Goal: Task Accomplishment & Management: Use online tool/utility

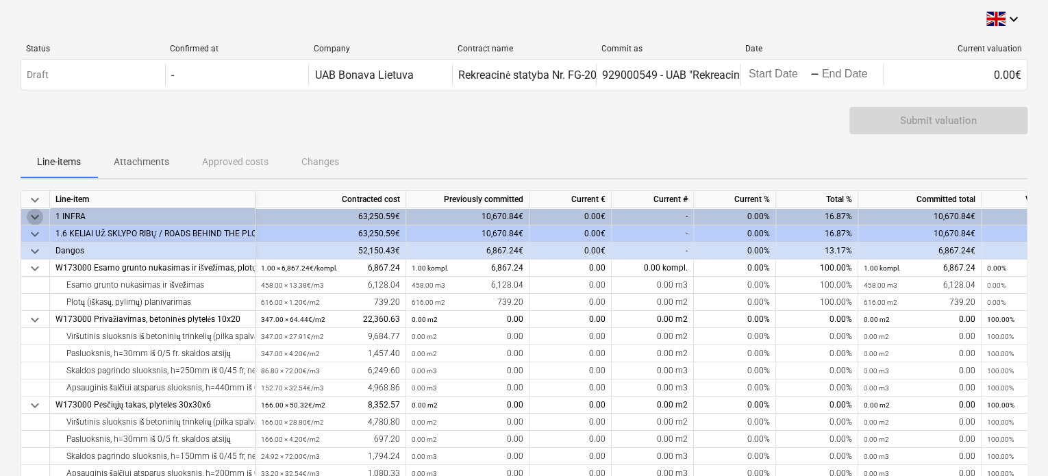
click at [32, 217] on span "keyboard_arrow_down" at bounding box center [35, 217] width 16 height 16
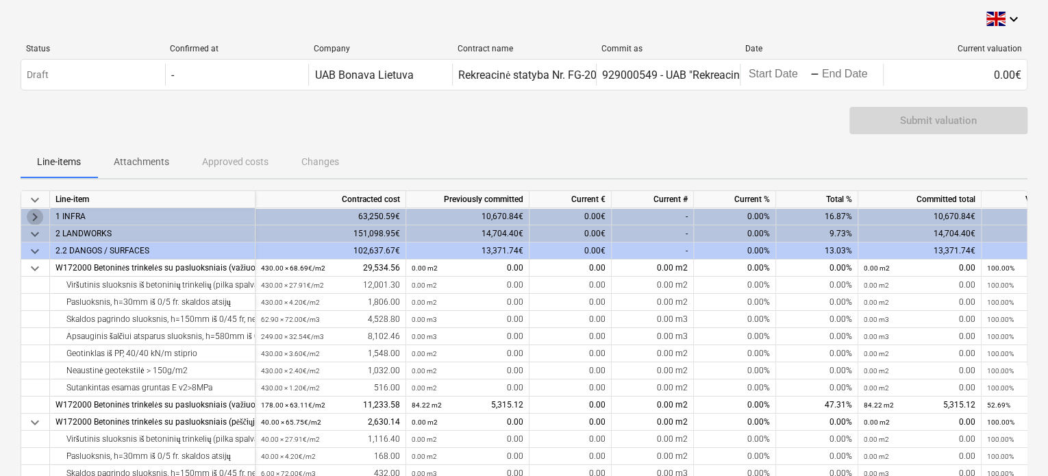
click at [32, 217] on span "keyboard_arrow_right" at bounding box center [35, 217] width 16 height 16
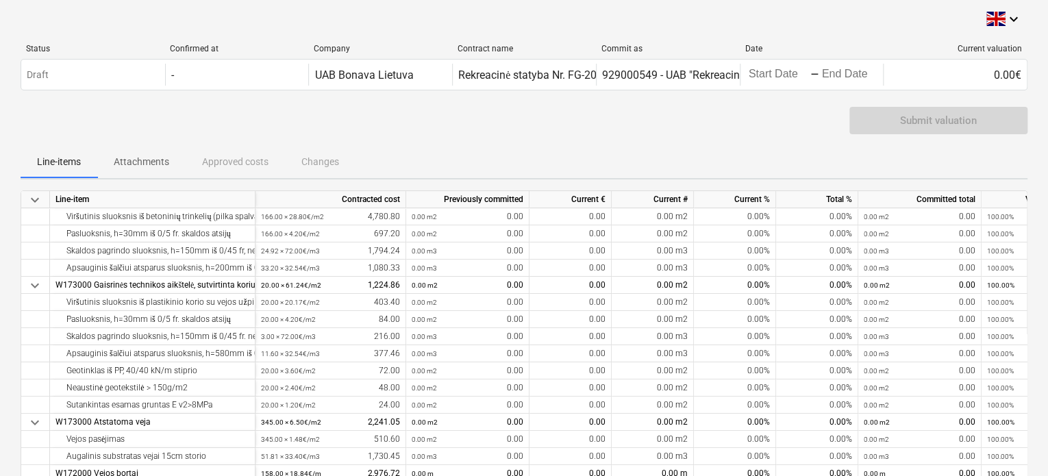
scroll to position [137, 0]
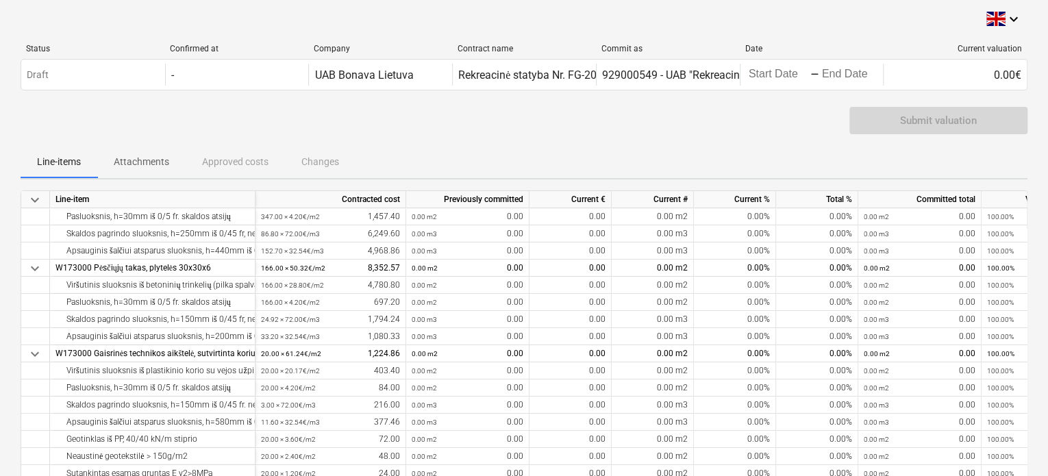
click at [0, 308] on div "keyboard_arrow_down Status Confirmed at Company Contract name Commit as Date Cu…" at bounding box center [524, 313] width 1048 height 626
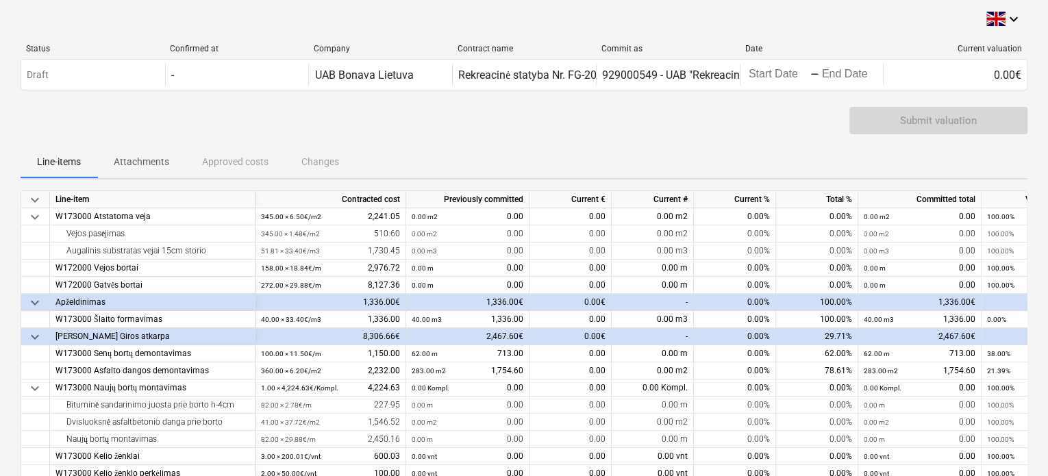
scroll to position [480, 0]
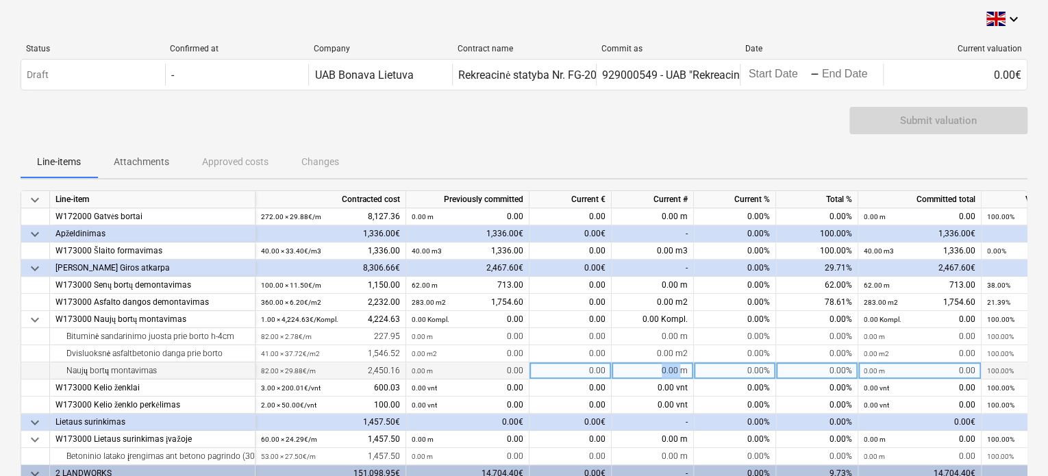
drag, startPoint x: 683, startPoint y: 371, endPoint x: 659, endPoint y: 366, distance: 23.9
click at [659, 366] on div "0.00 m" at bounding box center [653, 370] width 82 height 17
type input "120"
click at [725, 153] on div "Line-items Attachments Approved costs Changes" at bounding box center [524, 161] width 1007 height 33
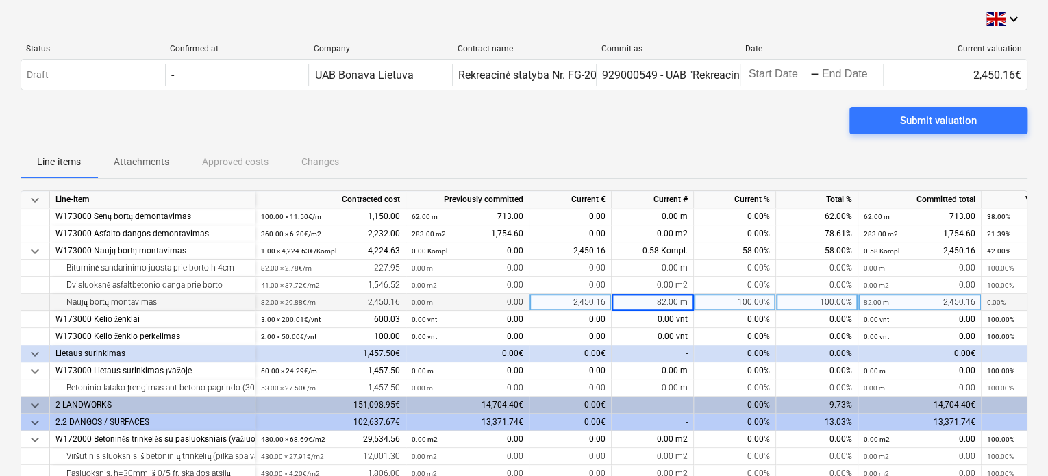
scroll to position [617, 0]
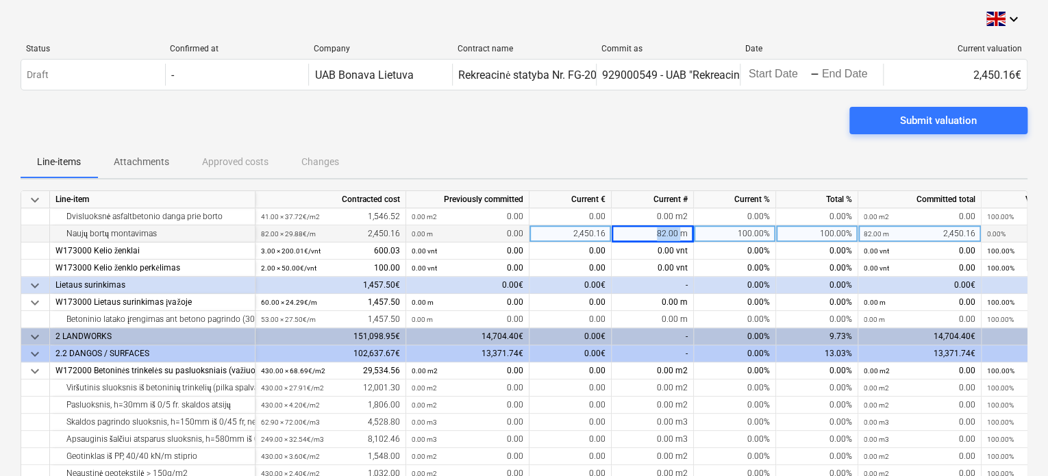
drag, startPoint x: 680, startPoint y: 231, endPoint x: 649, endPoint y: 225, distance: 31.3
click at [649, 225] on div "82.00 m" at bounding box center [653, 233] width 82 height 17
type input "0"
click at [699, 124] on div "Submit valuation" at bounding box center [524, 126] width 1007 height 38
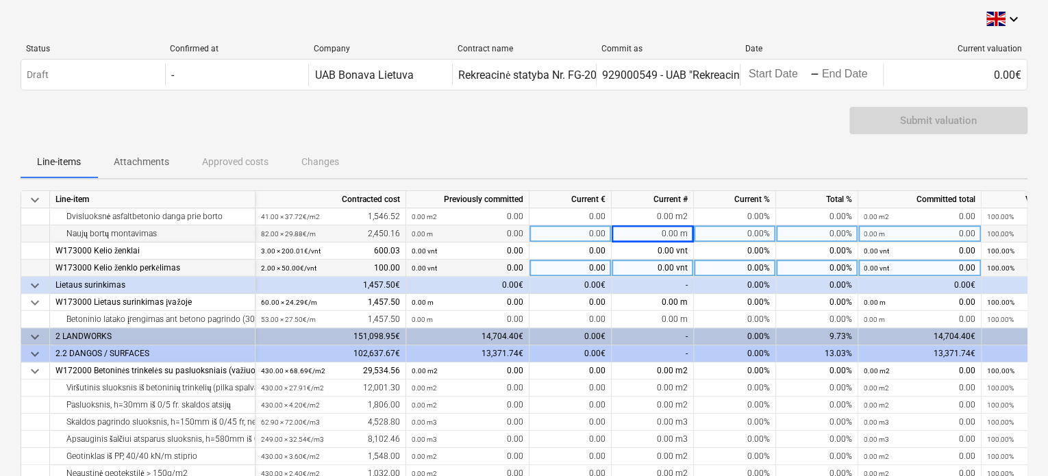
scroll to position [548, 0]
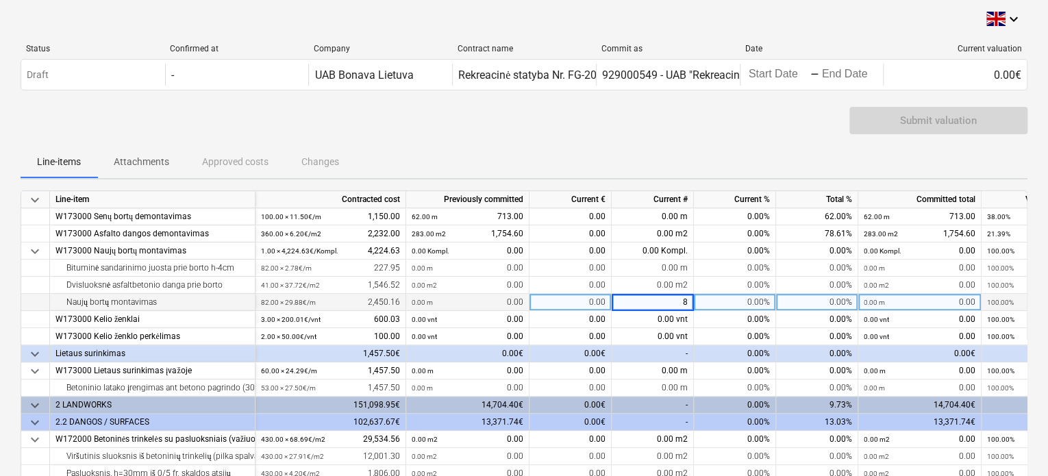
type input "82"
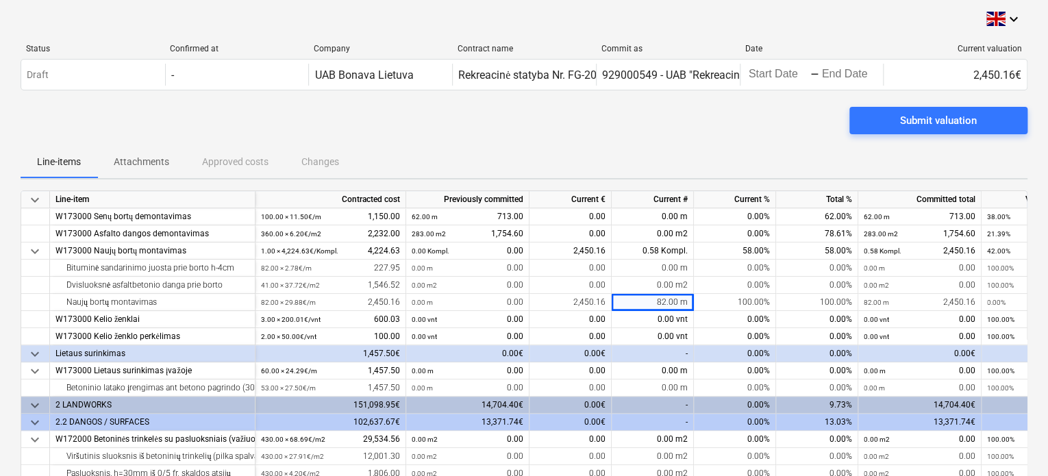
click at [536, 118] on div "Submit valuation" at bounding box center [524, 126] width 1007 height 38
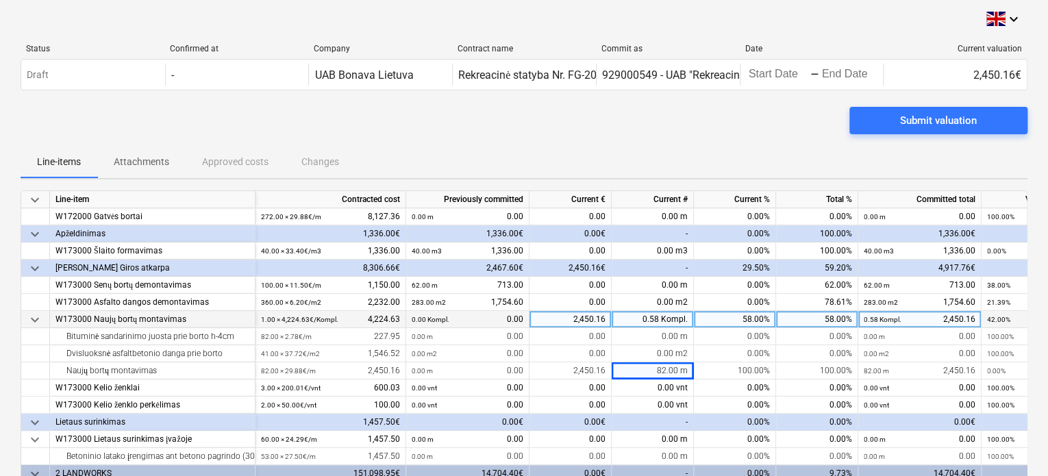
scroll to position [411, 0]
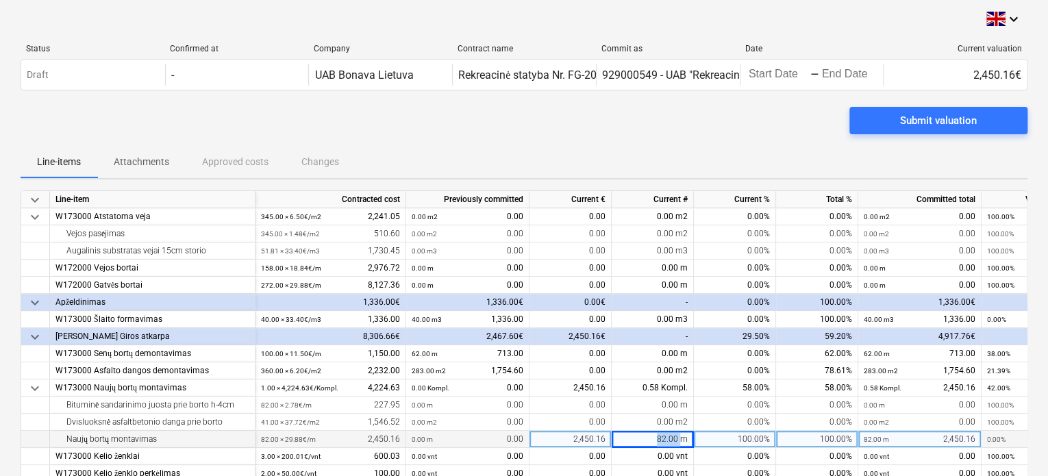
drag, startPoint x: 683, startPoint y: 440, endPoint x: 650, endPoint y: 437, distance: 33.1
click at [650, 437] on div "82.00 m" at bounding box center [653, 439] width 82 height 17
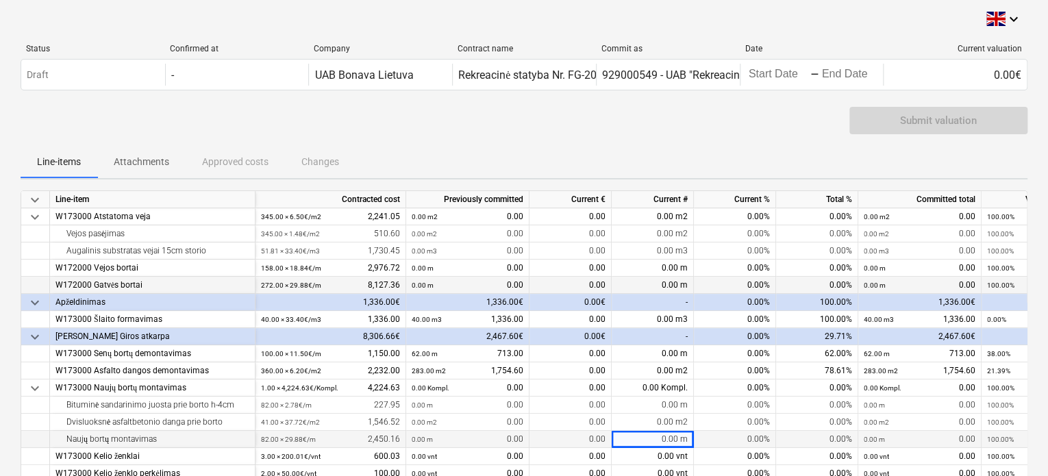
click at [655, 284] on div "0.00 m" at bounding box center [653, 285] width 82 height 17
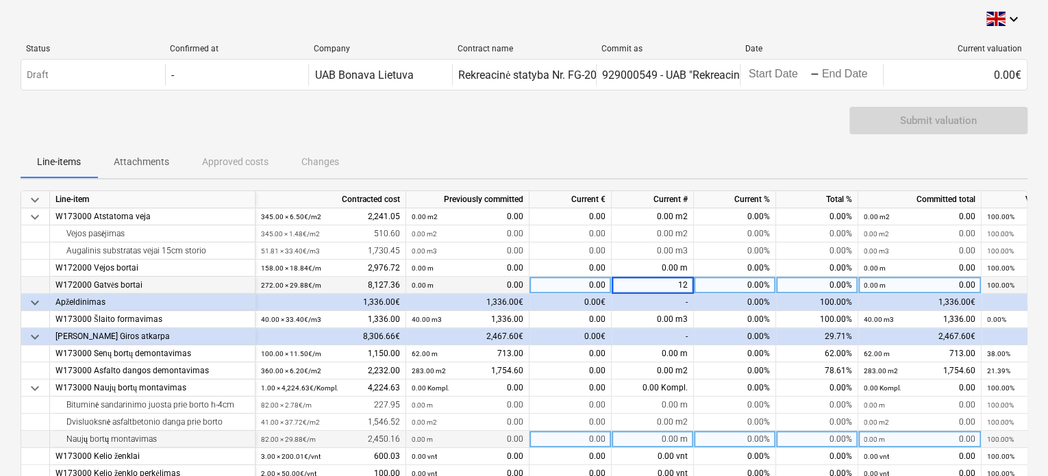
type input "120"
click at [675, 140] on div "Submit valuation" at bounding box center [524, 126] width 1007 height 38
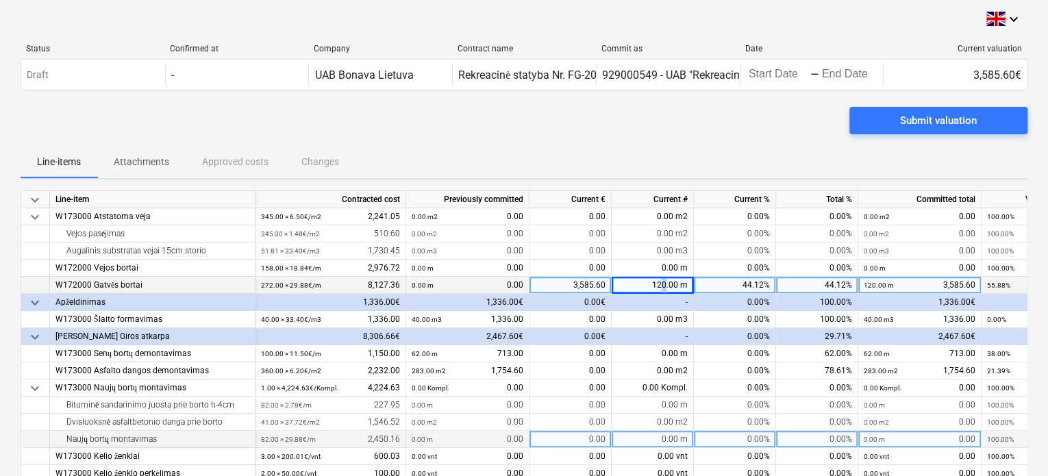
click at [665, 287] on div "120.00 m" at bounding box center [653, 285] width 82 height 17
type input "2"
type input "122"
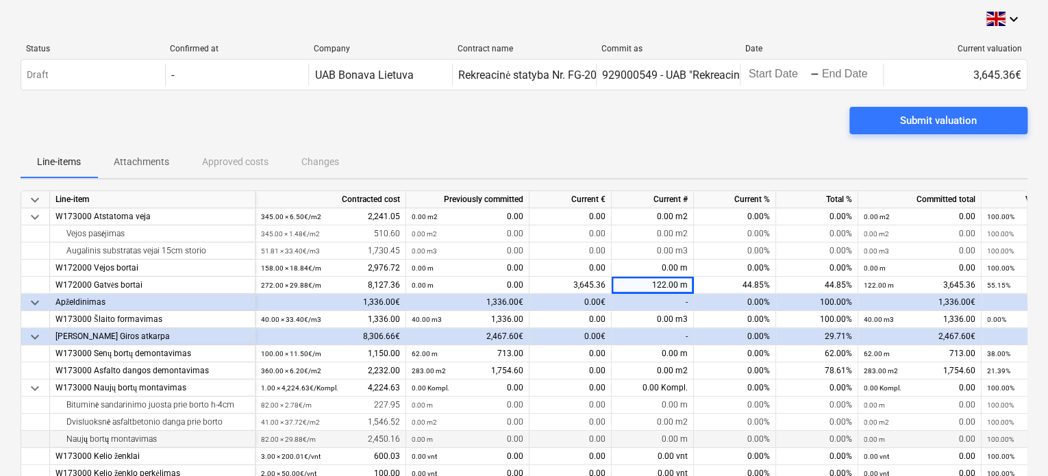
click at [678, 142] on div "Submit valuation" at bounding box center [524, 126] width 1007 height 38
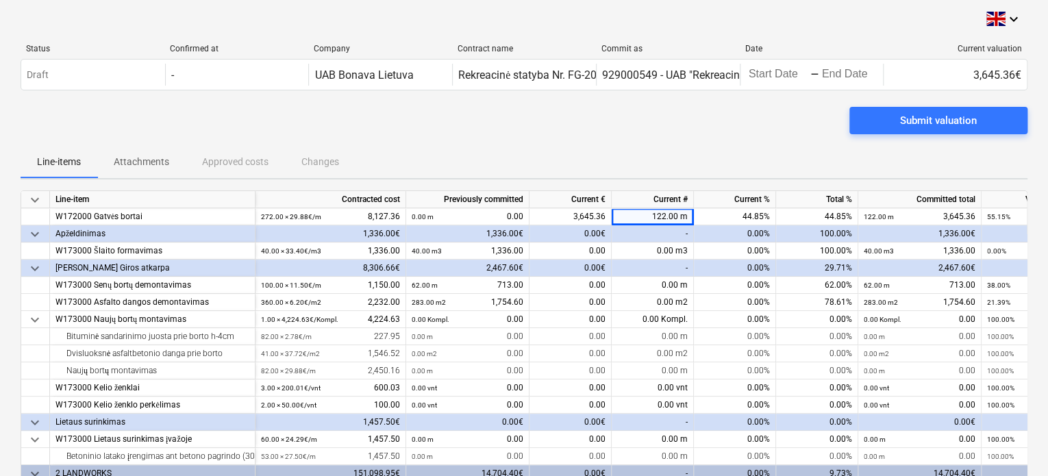
scroll to position [548, 0]
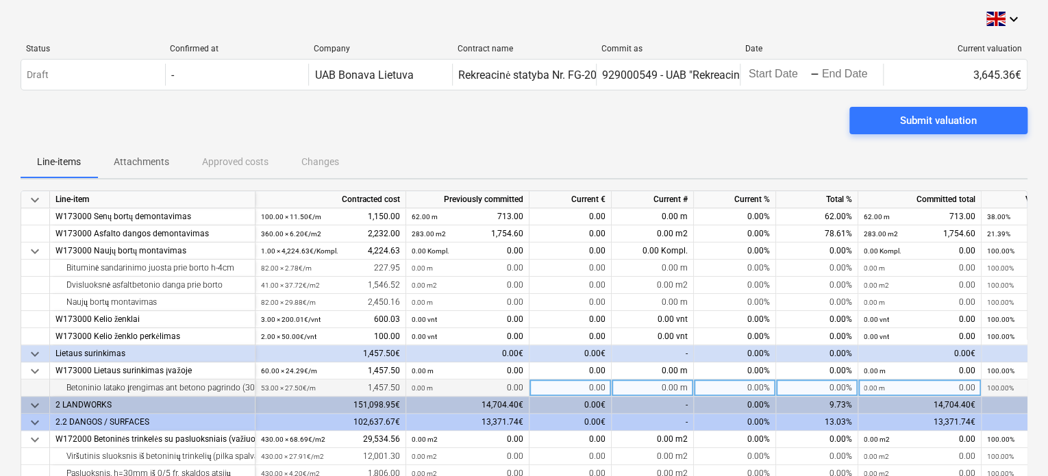
click at [596, 391] on div "0.00" at bounding box center [571, 388] width 82 height 17
type input "50"
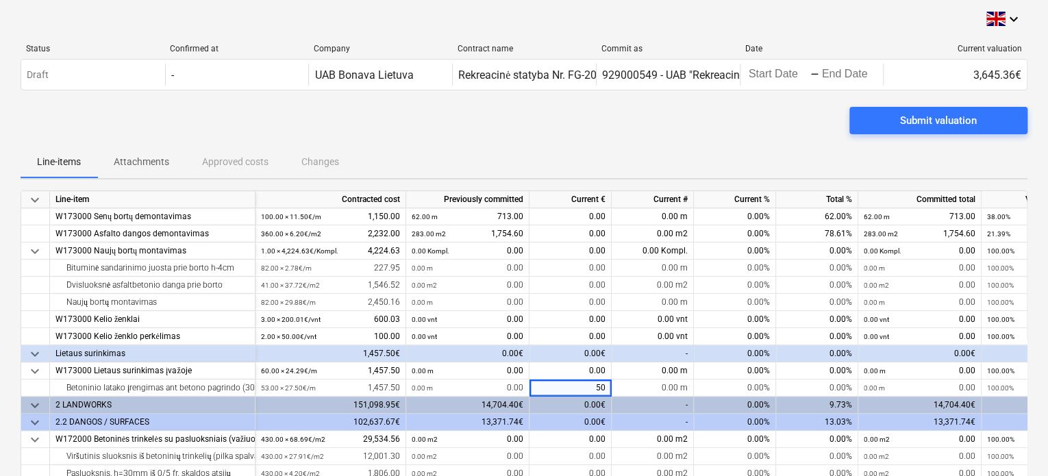
click at [609, 124] on div "Submit valuation" at bounding box center [524, 126] width 1007 height 38
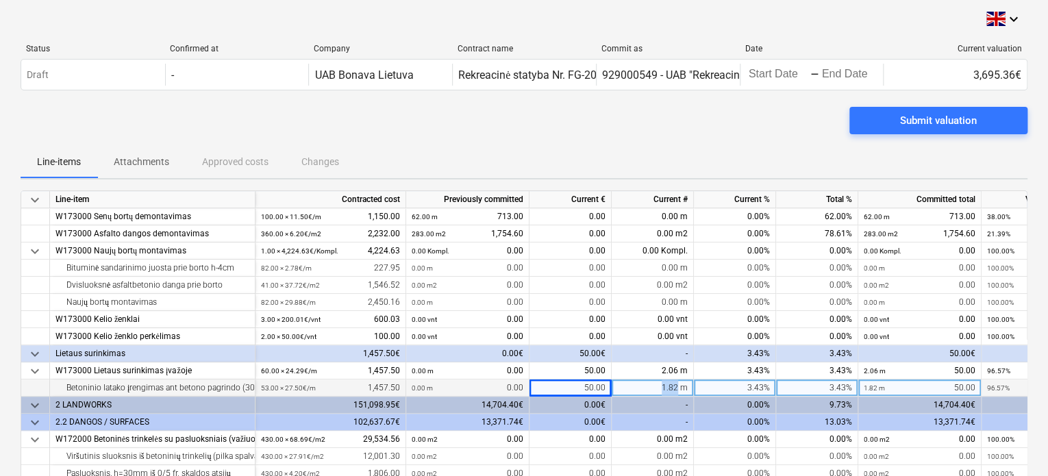
drag, startPoint x: 637, startPoint y: 386, endPoint x: 678, endPoint y: 389, distance: 41.9
click at [678, 389] on div "1.82 m" at bounding box center [653, 388] width 82 height 17
type input "50"
click at [626, 105] on div "Status Confirmed at Company Contract name Commit as Date Current valuation Draf…" at bounding box center [524, 70] width 1007 height 74
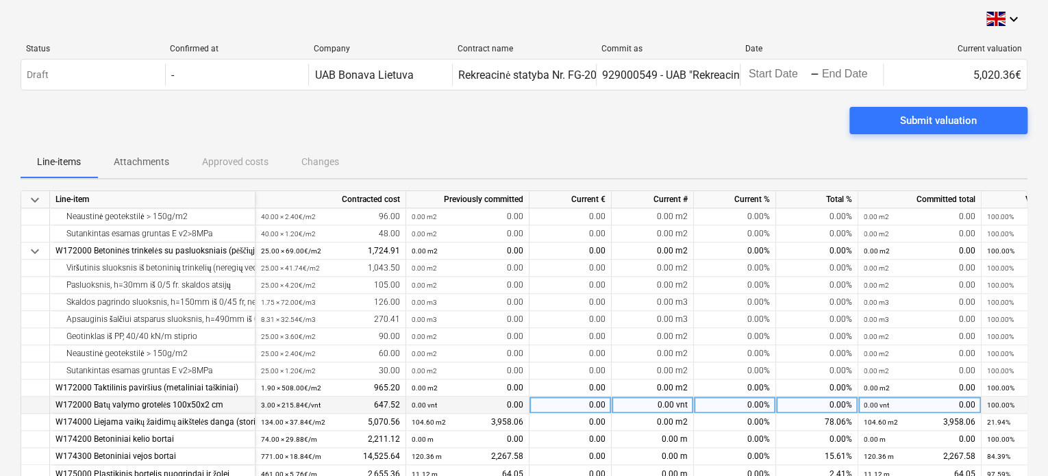
scroll to position [1096, 0]
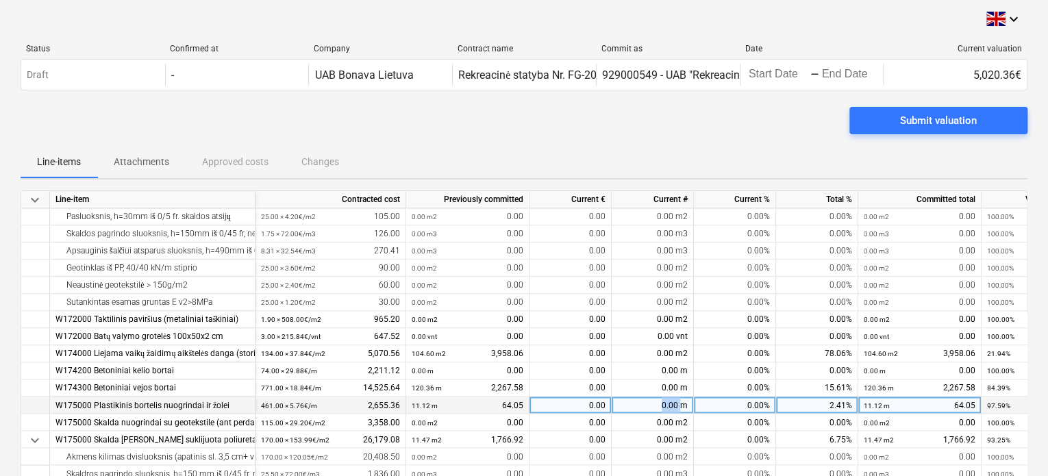
drag, startPoint x: 661, startPoint y: 405, endPoint x: 683, endPoint y: 412, distance: 23.0
click at [683, 412] on div "0.00 m" at bounding box center [653, 405] width 82 height 17
type input "36,96"
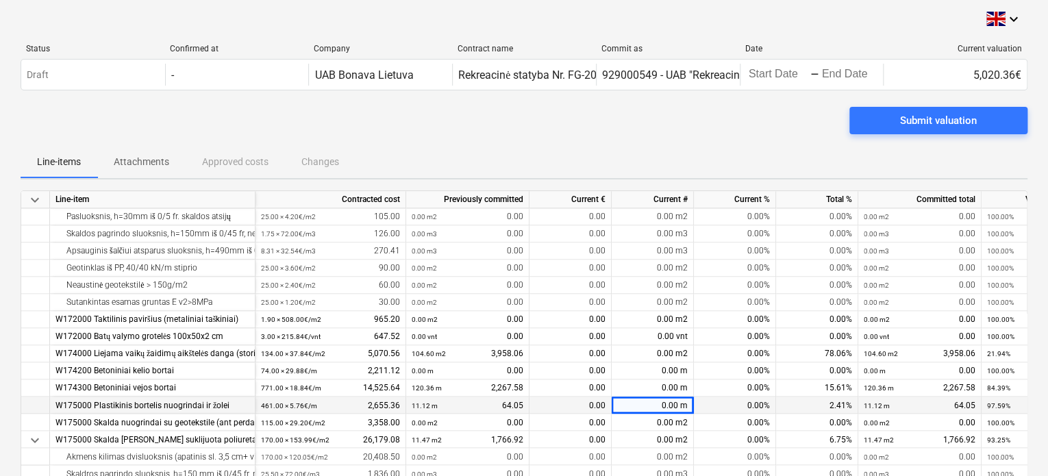
click at [750, 143] on div "Submit valuation" at bounding box center [524, 126] width 1007 height 38
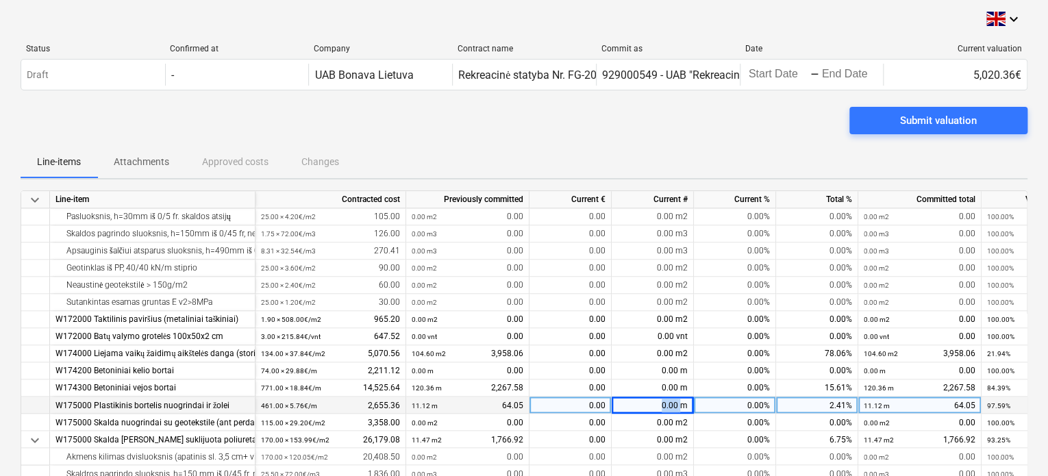
drag, startPoint x: 659, startPoint y: 404, endPoint x: 680, endPoint y: 408, distance: 21.0
click at [680, 408] on div "0.00 m" at bounding box center [653, 405] width 82 height 17
type input "37"
click at [668, 145] on div "Line-items Attachments Approved costs Changes" at bounding box center [524, 161] width 1007 height 33
click at [668, 402] on div "37.00 m" at bounding box center [653, 405] width 82 height 17
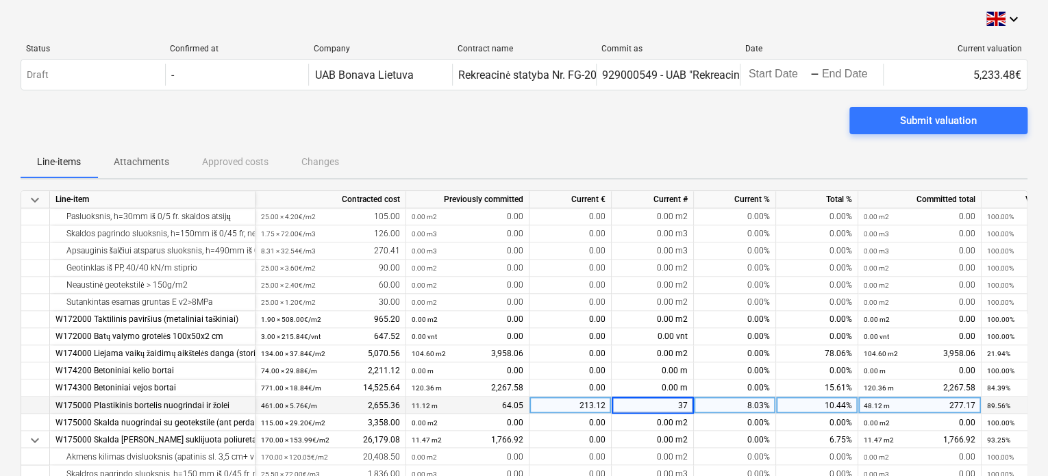
type input "6"
type input "36,96"
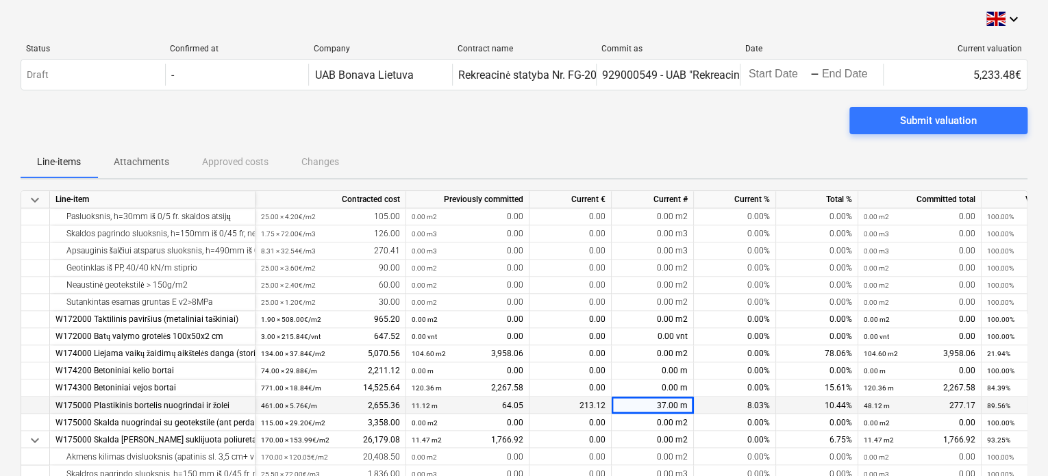
click at [639, 110] on div "Submit valuation" at bounding box center [524, 126] width 1007 height 38
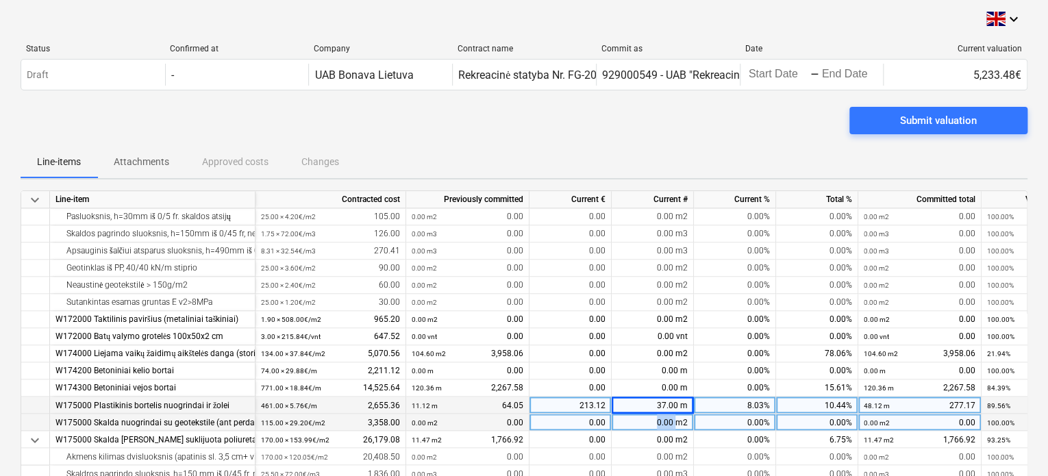
drag, startPoint x: 652, startPoint y: 423, endPoint x: 677, endPoint y: 421, distance: 24.8
click at [677, 421] on div "0.00 m2" at bounding box center [653, 422] width 82 height 17
type input "41,1"
click at [656, 138] on div "Submit valuation" at bounding box center [524, 126] width 1007 height 38
drag, startPoint x: 587, startPoint y: 421, endPoint x: 613, endPoint y: 423, distance: 26.8
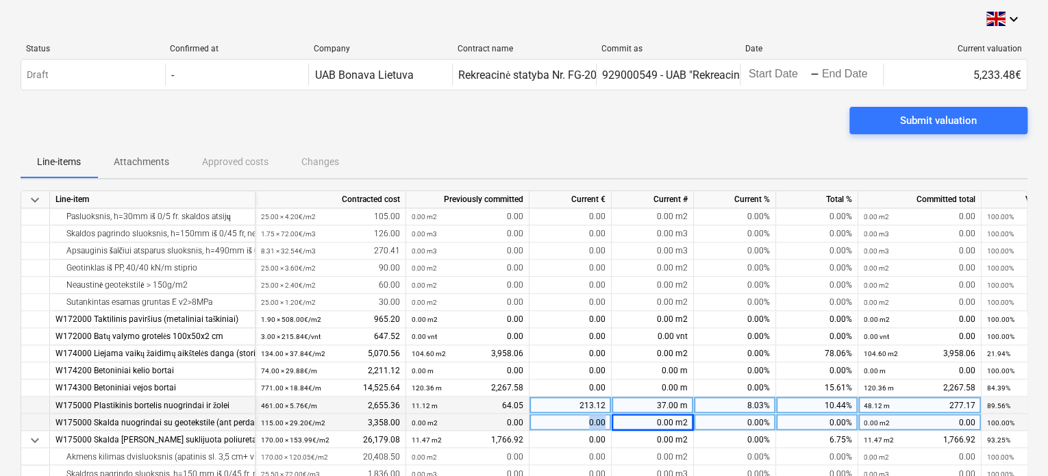
click at [0, 0] on div "W175000 Skalda nuogrindai su geotekstile (ant perdangos) 115.00 × 29.20€ / m2 3…" at bounding box center [0, 0] width 0 height 0
type input "41,1"
click at [598, 132] on div "Submit valuation" at bounding box center [524, 126] width 1007 height 38
drag, startPoint x: 601, startPoint y: 427, endPoint x: 609, endPoint y: 430, distance: 8.0
click at [609, 430] on div "0.00" at bounding box center [571, 422] width 82 height 17
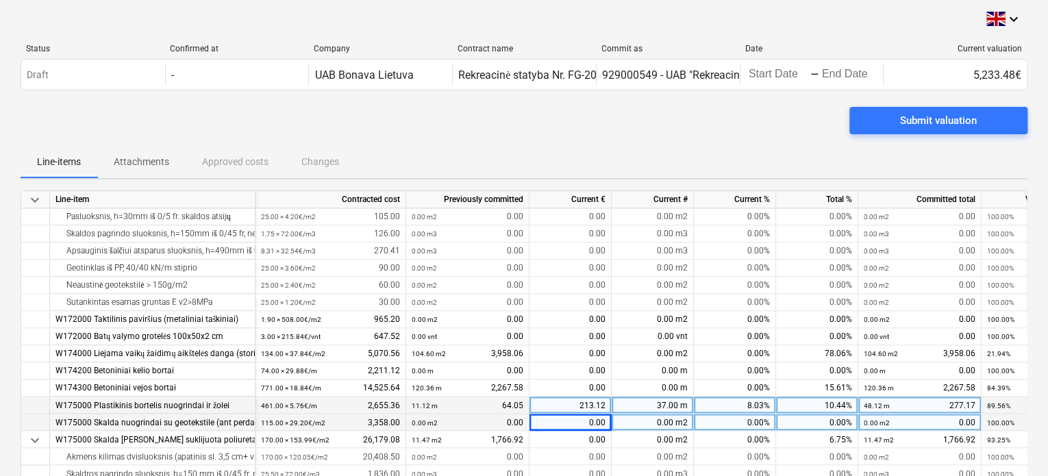
click at [668, 421] on div "0.00 m2" at bounding box center [653, 422] width 82 height 17
drag, startPoint x: 656, startPoint y: 423, endPoint x: 678, endPoint y: 420, distance: 22.1
click at [678, 420] on input at bounding box center [653, 422] width 82 height 16
type input "41.1"
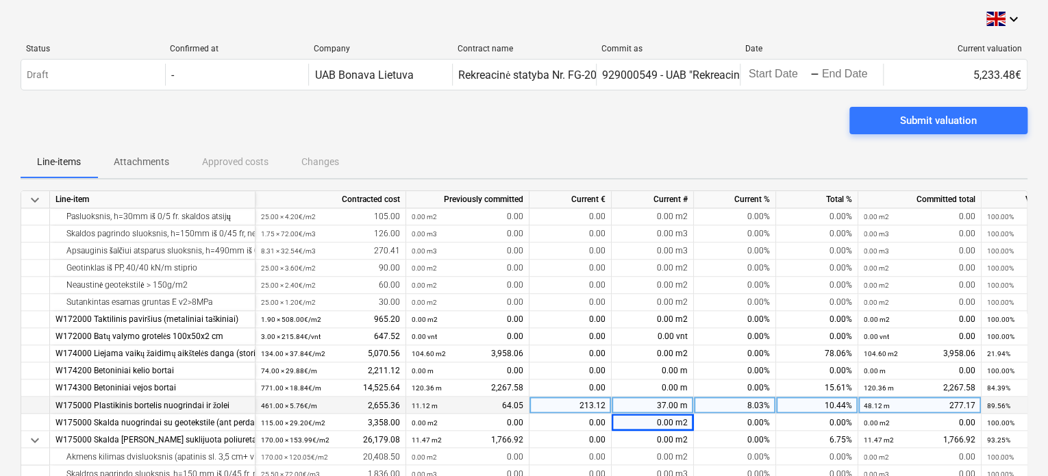
click at [687, 19] on div "keyboard_arrow_down" at bounding box center [524, 19] width 1007 height 16
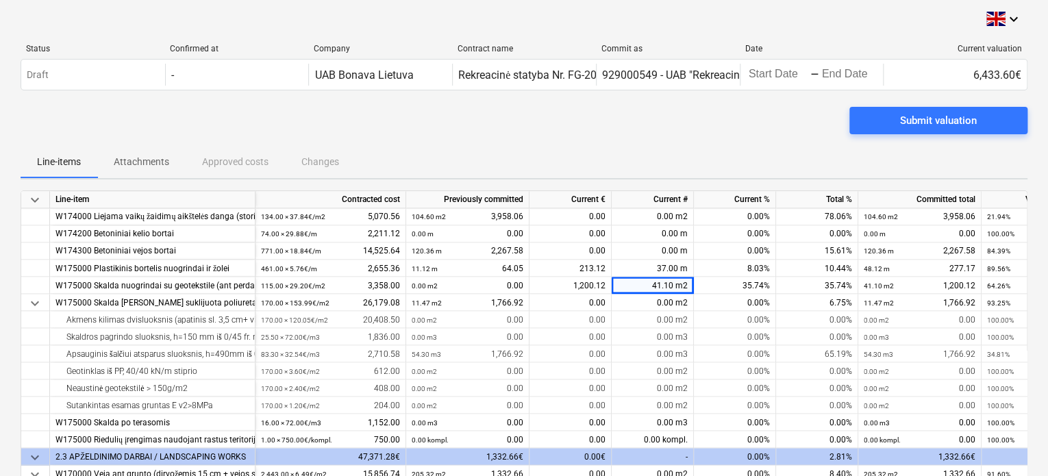
scroll to position [1165, 0]
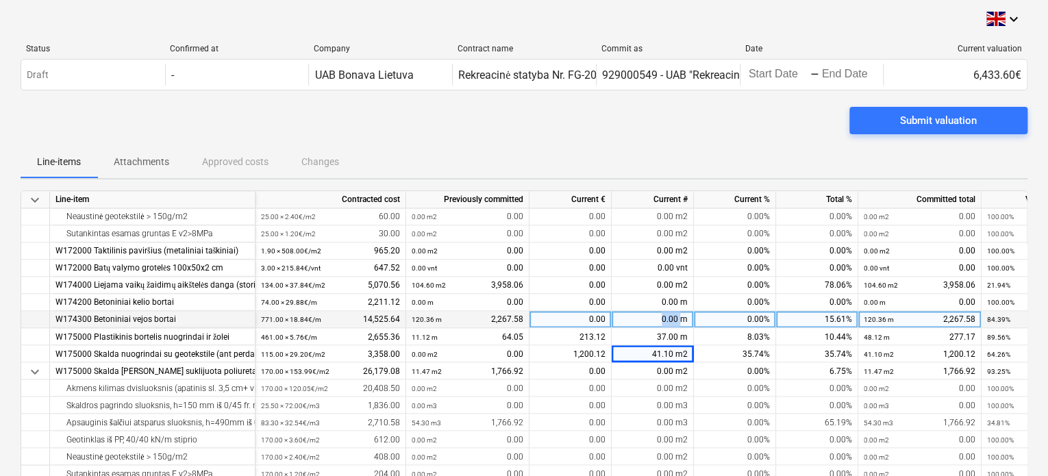
drag, startPoint x: 652, startPoint y: 322, endPoint x: 684, endPoint y: 324, distance: 31.6
click at [684, 324] on div "0.00 m" at bounding box center [653, 319] width 82 height 17
type input "13,73"
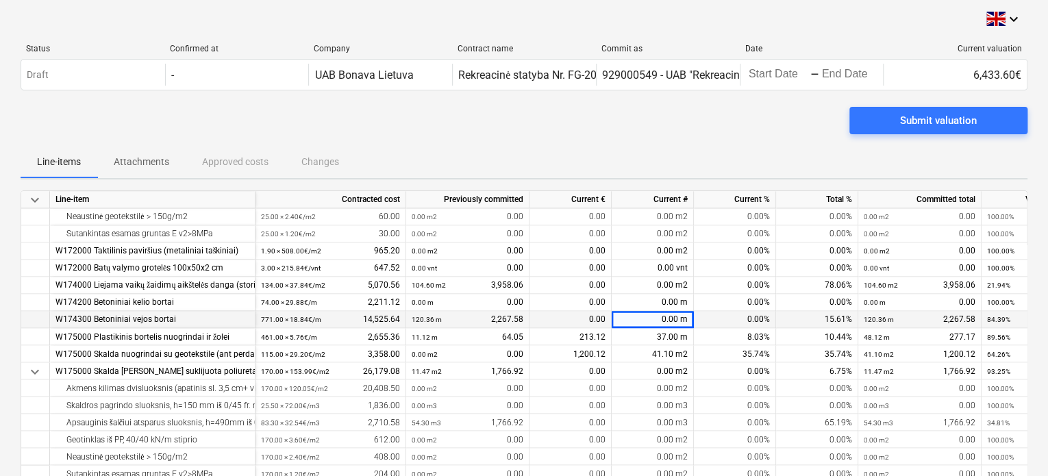
click at [647, 127] on div "Submit valuation" at bounding box center [524, 126] width 1007 height 38
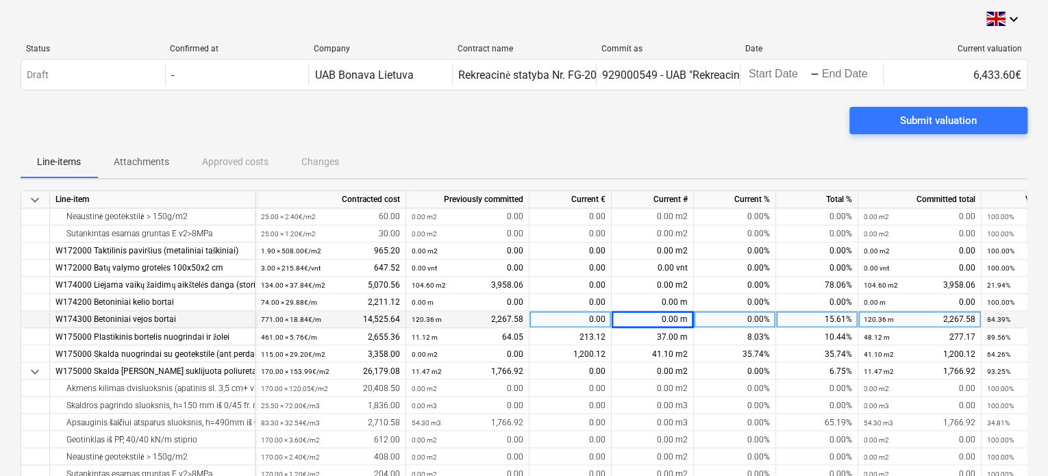
click at [669, 321] on div "0.00 m" at bounding box center [653, 319] width 82 height 17
type input "13,73"
drag, startPoint x: 661, startPoint y: 317, endPoint x: 682, endPoint y: 321, distance: 21.5
click at [682, 321] on div "0.00 m" at bounding box center [653, 319] width 82 height 17
type input "13.73"
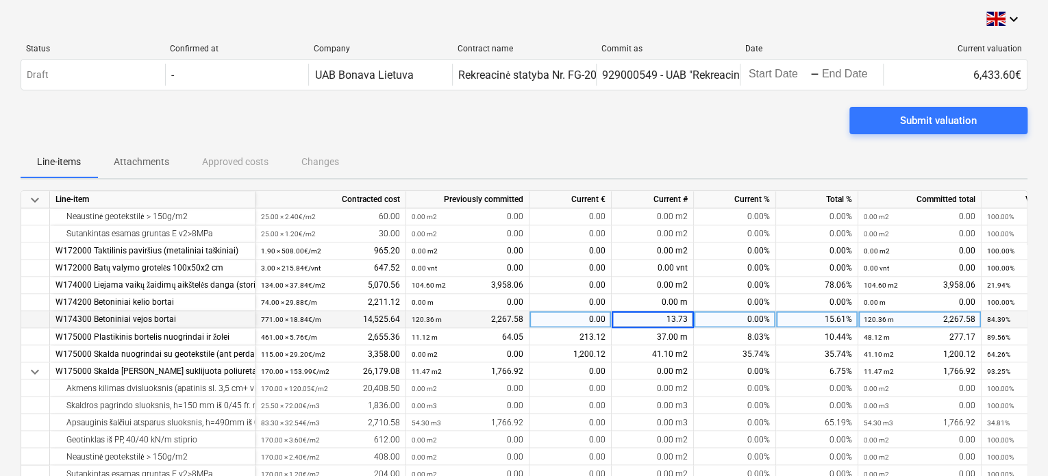
click at [661, 133] on div "Submit valuation" at bounding box center [524, 126] width 1007 height 38
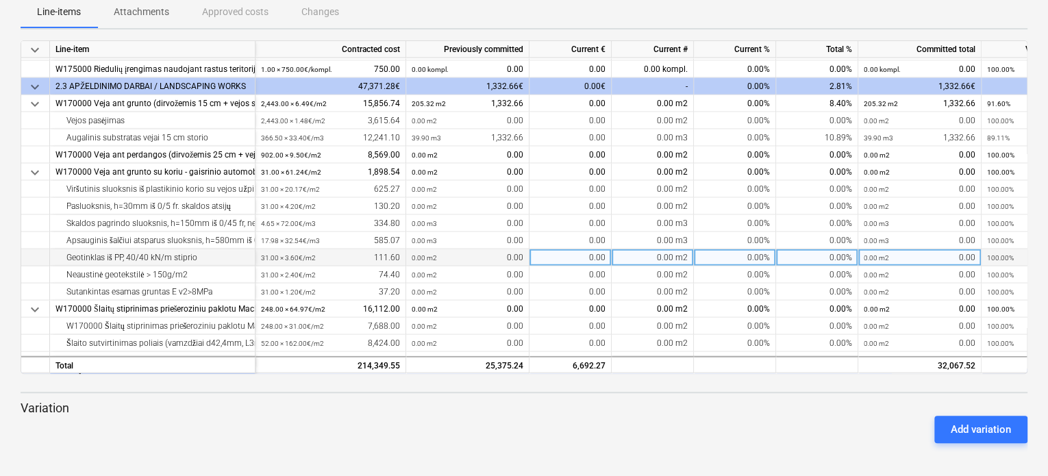
scroll to position [1385, 0]
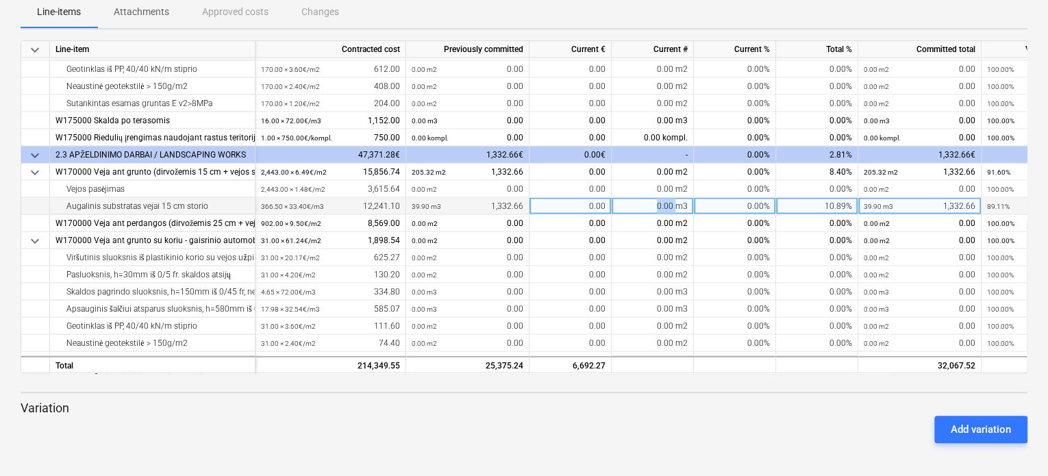
drag, startPoint x: 659, startPoint y: 206, endPoint x: 677, endPoint y: 211, distance: 19.1
click at [677, 211] on div "0.00 m3" at bounding box center [653, 206] width 82 height 17
type input "114.6"
click at [768, 411] on div "Add variation" at bounding box center [524, 429] width 1018 height 38
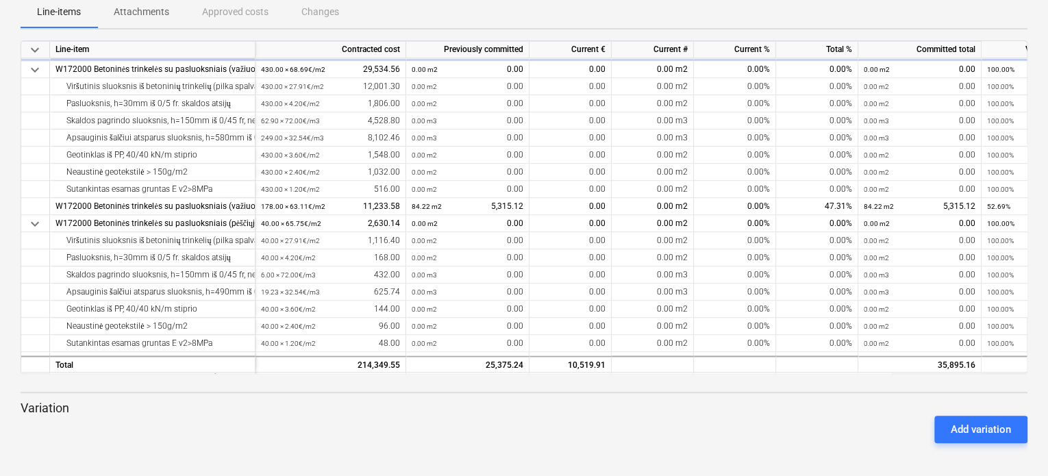
scroll to position [700, 0]
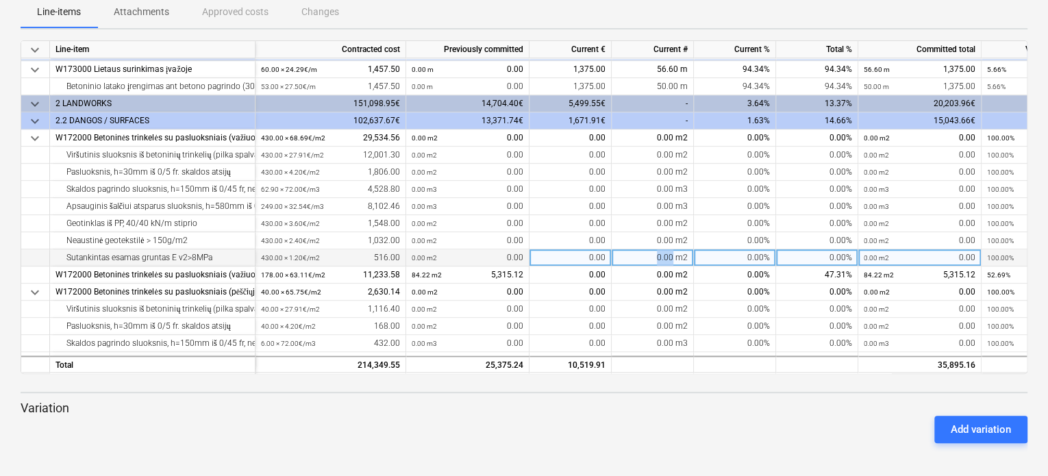
drag, startPoint x: 674, startPoint y: 260, endPoint x: 653, endPoint y: 262, distance: 20.7
click at [653, 262] on div "0.00 m2" at bounding box center [653, 257] width 82 height 17
type input "313"
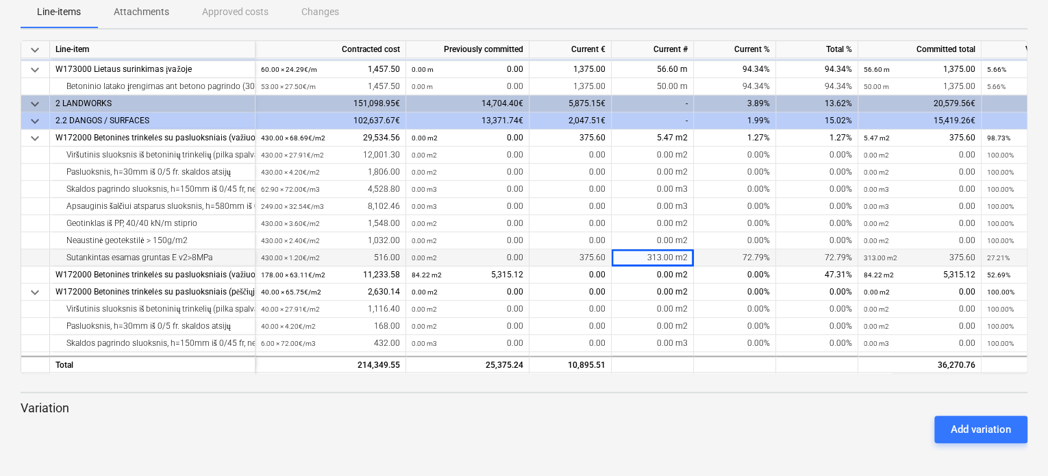
click at [678, 10] on div "Line-items Attachments Approved costs Changes" at bounding box center [524, 11] width 1007 height 33
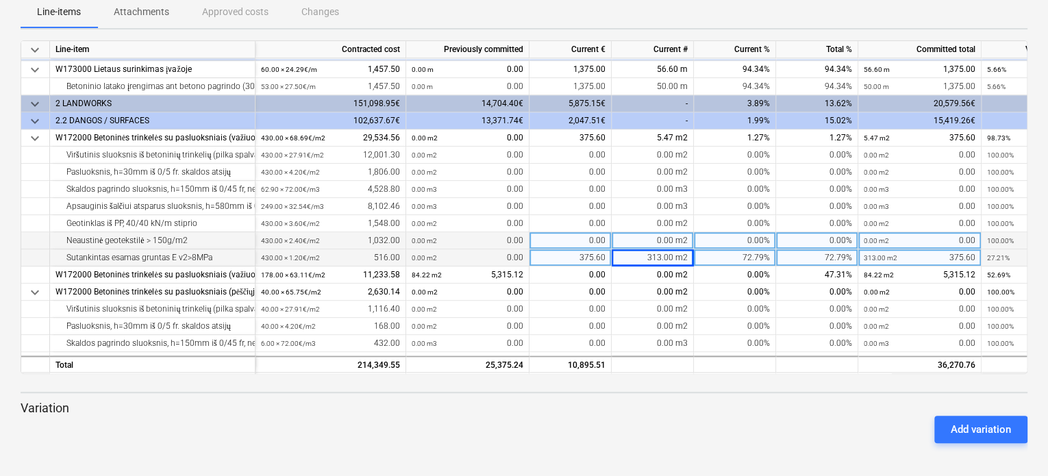
click at [635, 241] on div "0.00 m2" at bounding box center [653, 240] width 82 height 17
type input "313"
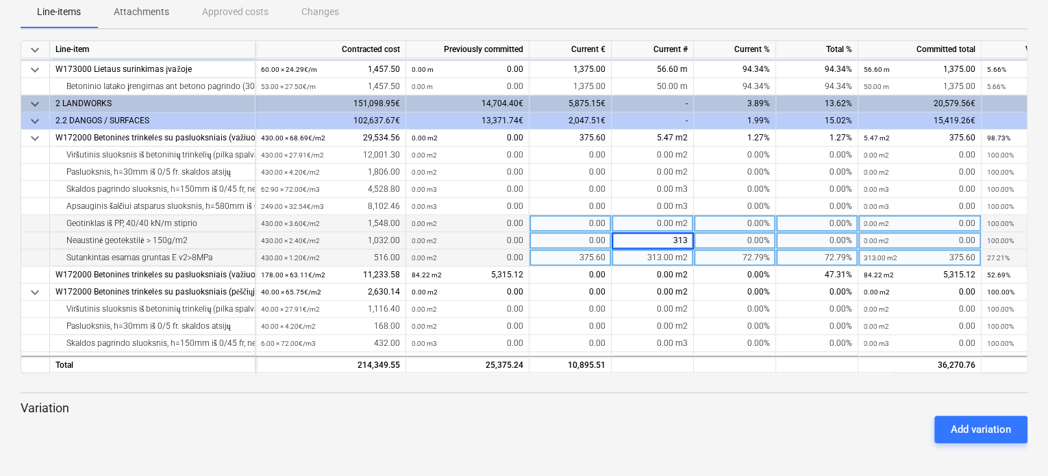
click at [636, 224] on div "0.00 m2" at bounding box center [653, 223] width 82 height 17
type input "313"
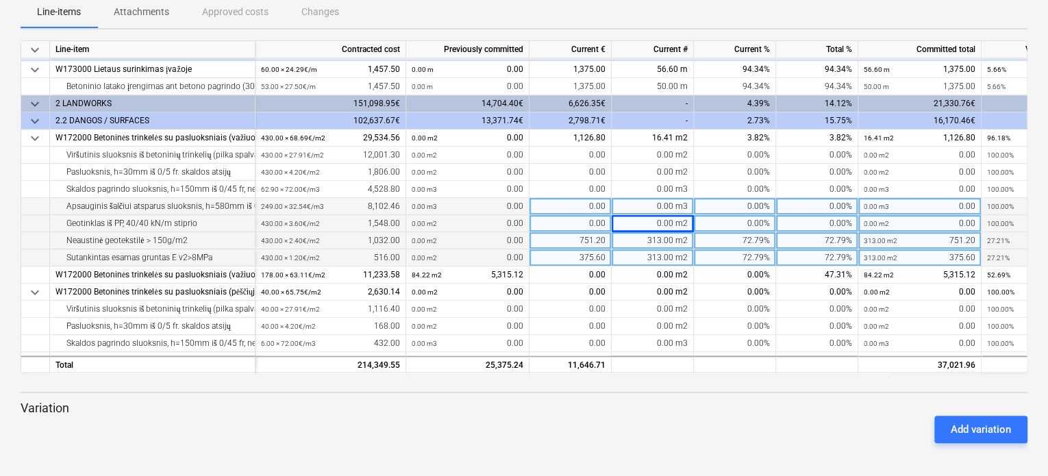
click at [641, 209] on div "0.00 m3" at bounding box center [653, 206] width 82 height 17
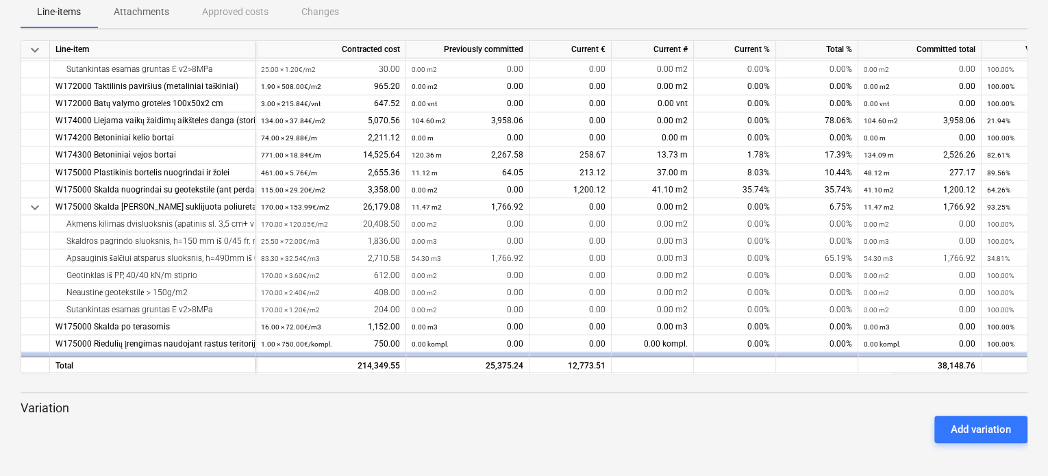
scroll to position [1248, 0]
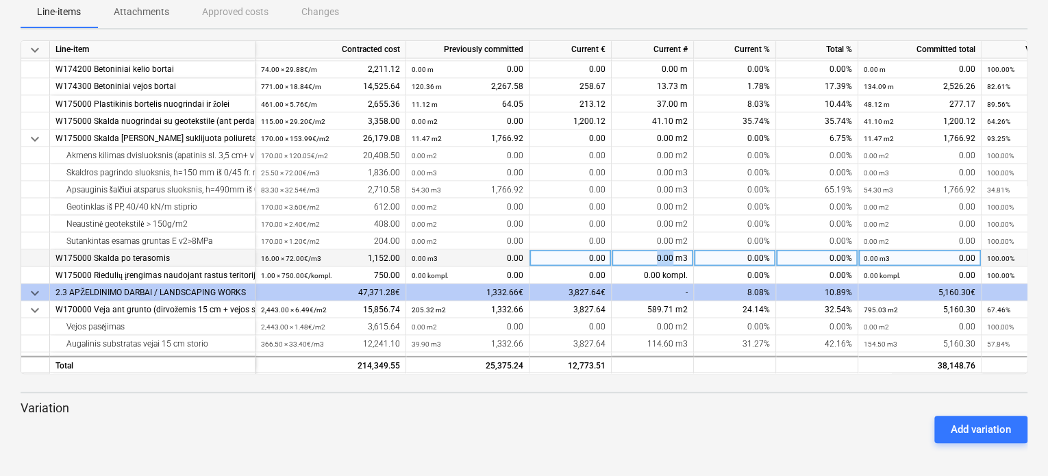
drag, startPoint x: 674, startPoint y: 256, endPoint x: 657, endPoint y: 252, distance: 17.5
click at [657, 252] on div "0.00 m3" at bounding box center [653, 257] width 82 height 17
type input "4,1"
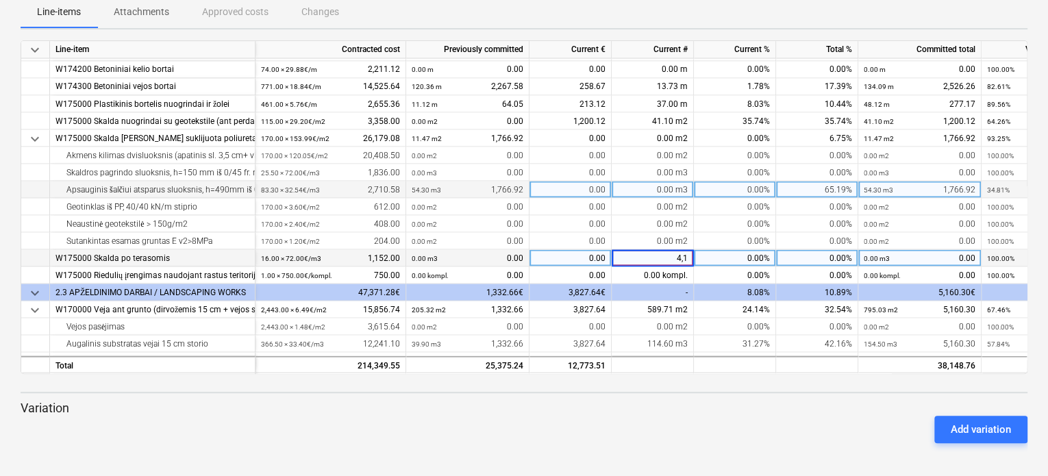
click at [718, 195] on div "0.00%" at bounding box center [735, 189] width 82 height 17
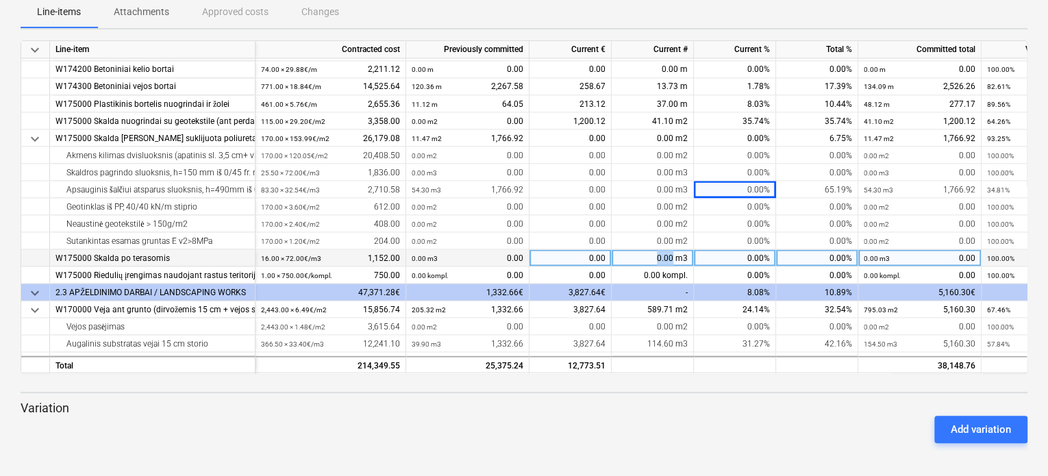
drag, startPoint x: 674, startPoint y: 257, endPoint x: 655, endPoint y: 257, distance: 19.2
click at [655, 257] on div "0.00 m3" at bounding box center [653, 257] width 82 height 17
type input "4.1"
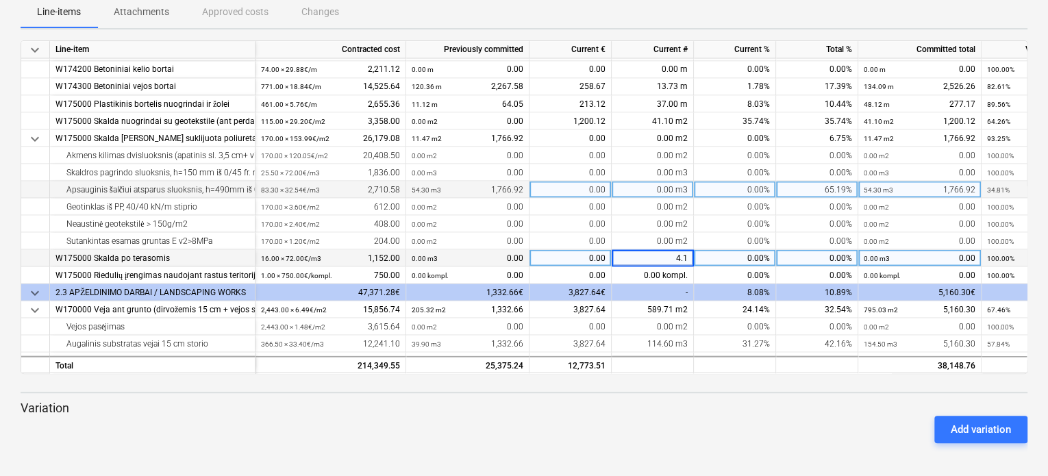
click at [726, 191] on div "0.00%" at bounding box center [735, 189] width 82 height 17
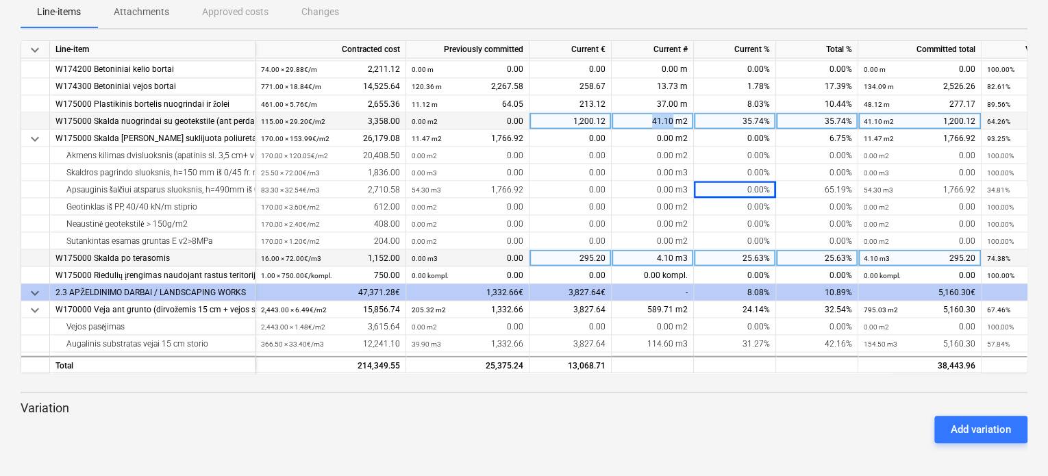
drag, startPoint x: 675, startPoint y: 120, endPoint x: 648, endPoint y: 112, distance: 28.0
click at [648, 112] on div "41.10 m2" at bounding box center [653, 120] width 82 height 17
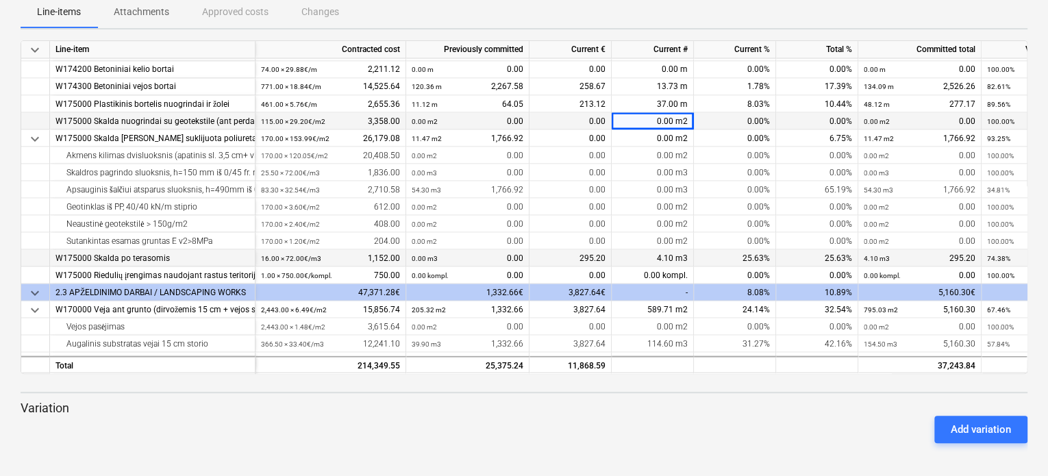
click at [743, 402] on p "Variation" at bounding box center [524, 408] width 1007 height 16
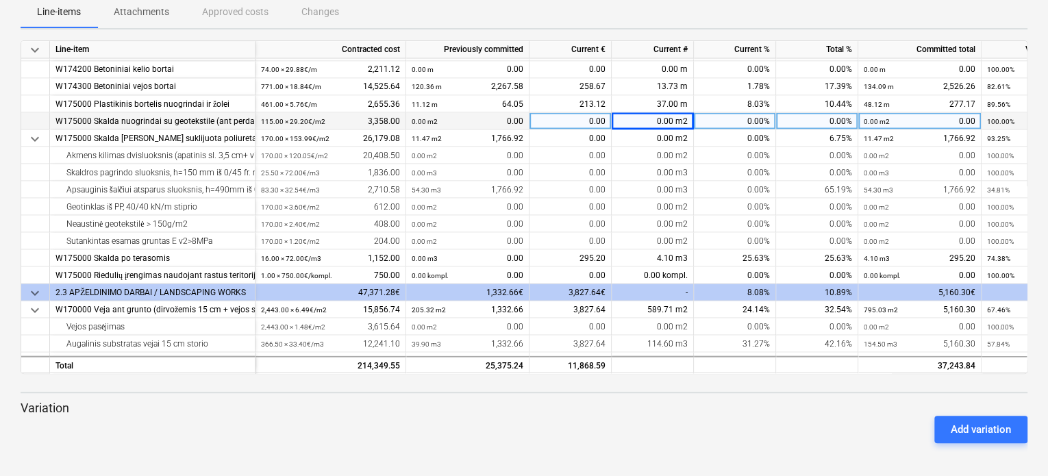
scroll to position [1316, 0]
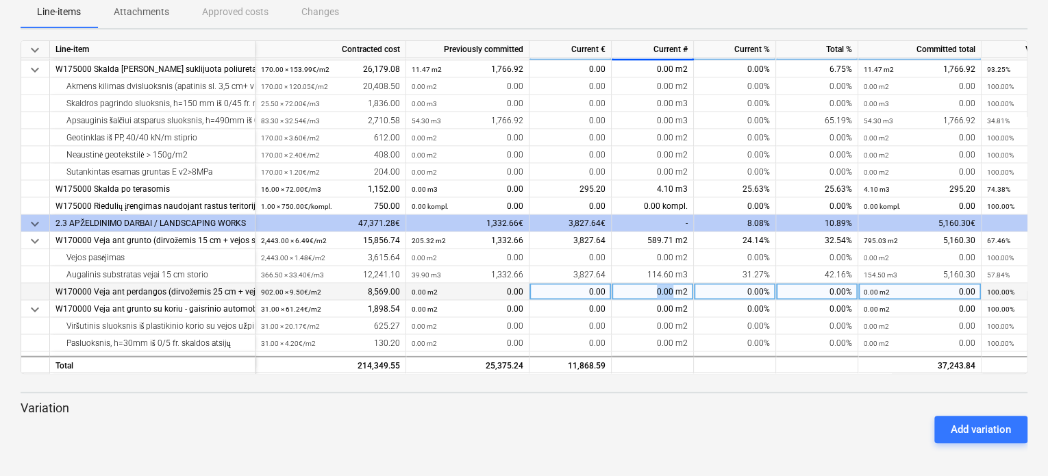
drag, startPoint x: 674, startPoint y: 293, endPoint x: 657, endPoint y: 291, distance: 16.6
click at [657, 291] on div "0.00 m2" at bounding box center [653, 292] width 82 height 17
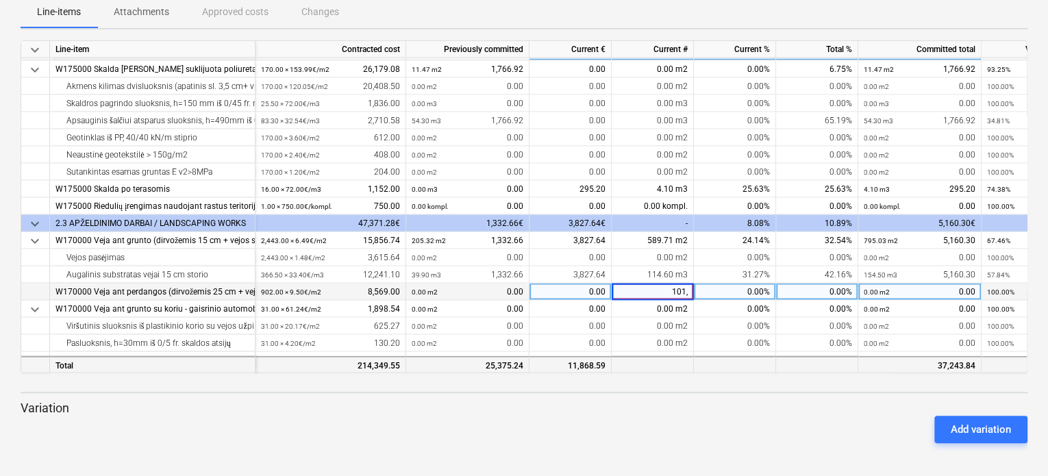
type input "101,5"
click at [619, 427] on div "Add variation" at bounding box center [524, 429] width 1018 height 38
drag, startPoint x: 675, startPoint y: 293, endPoint x: 650, endPoint y: 288, distance: 25.7
click at [650, 288] on div "0.00 m2" at bounding box center [653, 292] width 82 height 17
type input "101.5"
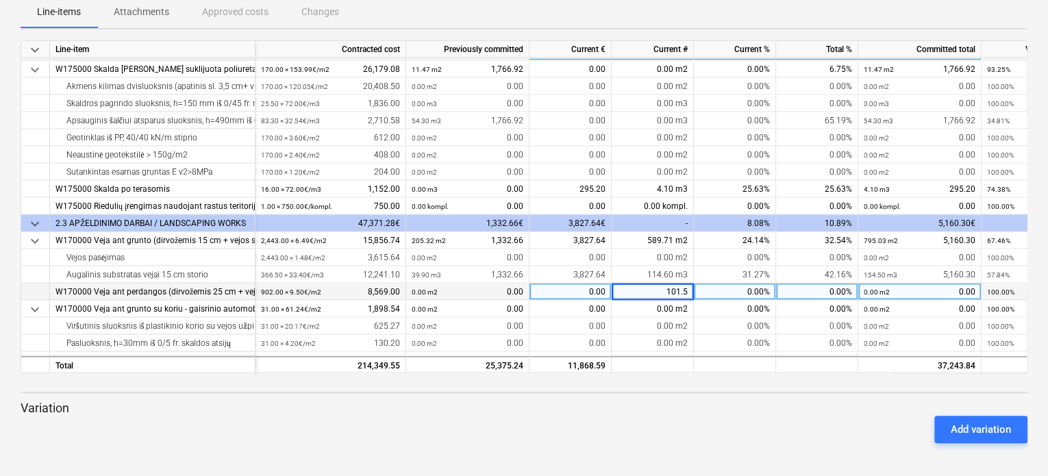
click at [676, 424] on div "Add variation" at bounding box center [524, 429] width 1018 height 38
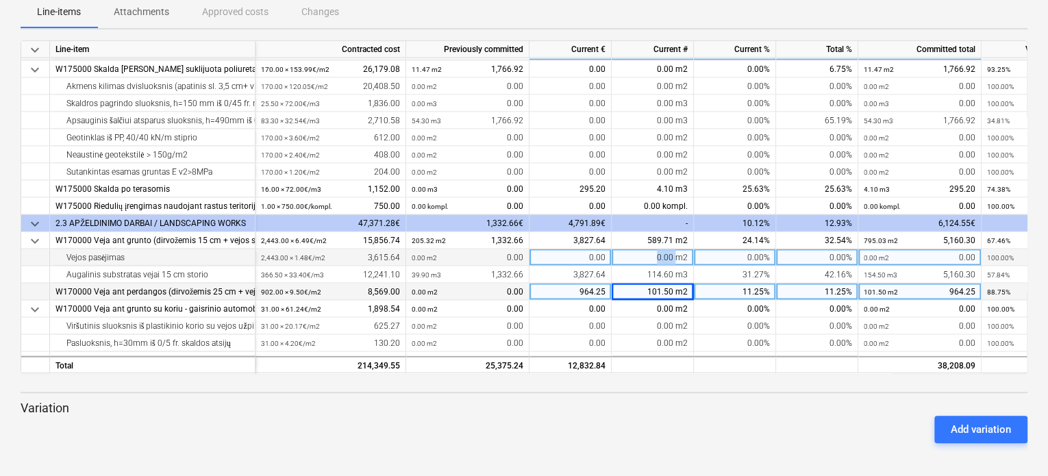
drag, startPoint x: 677, startPoint y: 258, endPoint x: 658, endPoint y: 257, distance: 19.2
click at [658, 257] on div "0.00 m2" at bounding box center [653, 257] width 82 height 17
type input "202.3"
click at [651, 423] on div "Add variation" at bounding box center [524, 429] width 1018 height 38
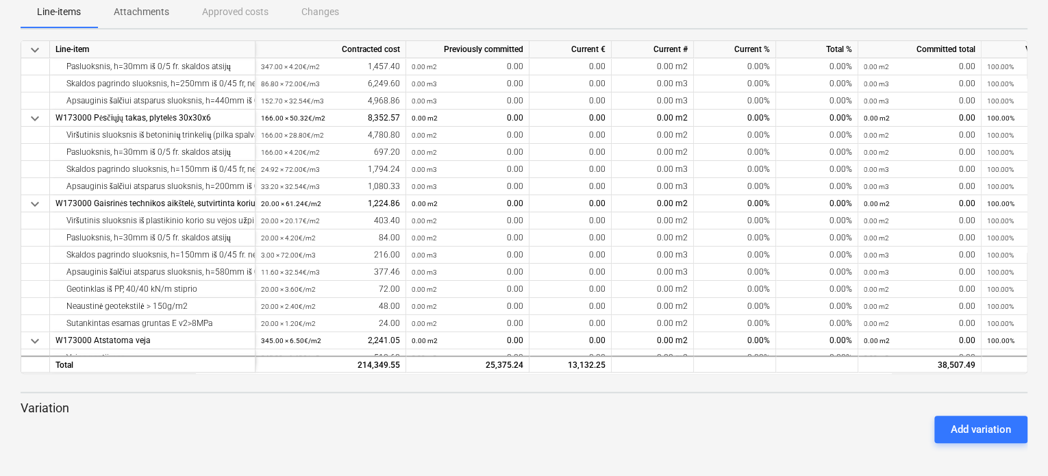
scroll to position [69, 0]
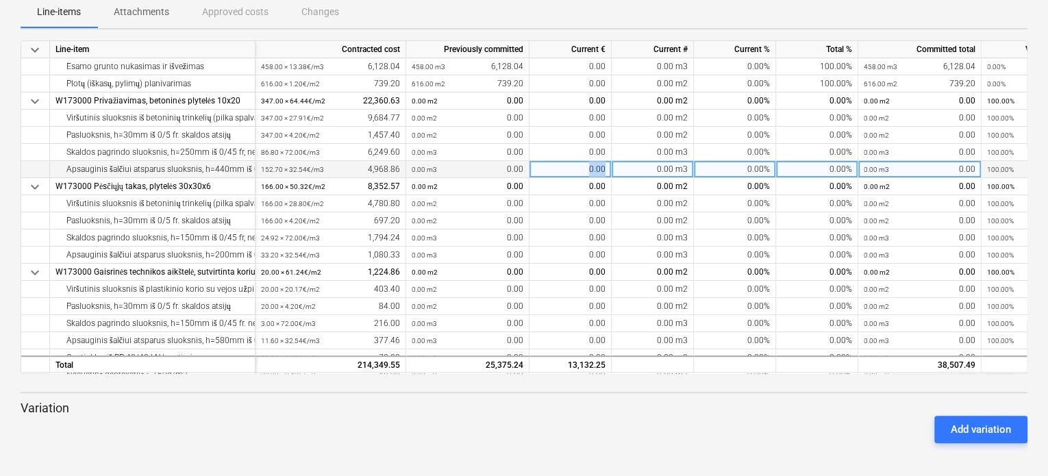
drag, startPoint x: 609, startPoint y: 167, endPoint x: 584, endPoint y: 164, distance: 24.8
click at [584, 164] on div "0.00" at bounding box center [571, 169] width 82 height 17
type input "137,8"
click at [554, 430] on div "Add variation" at bounding box center [524, 429] width 1018 height 38
click at [602, 169] on div "0.00" at bounding box center [571, 169] width 82 height 17
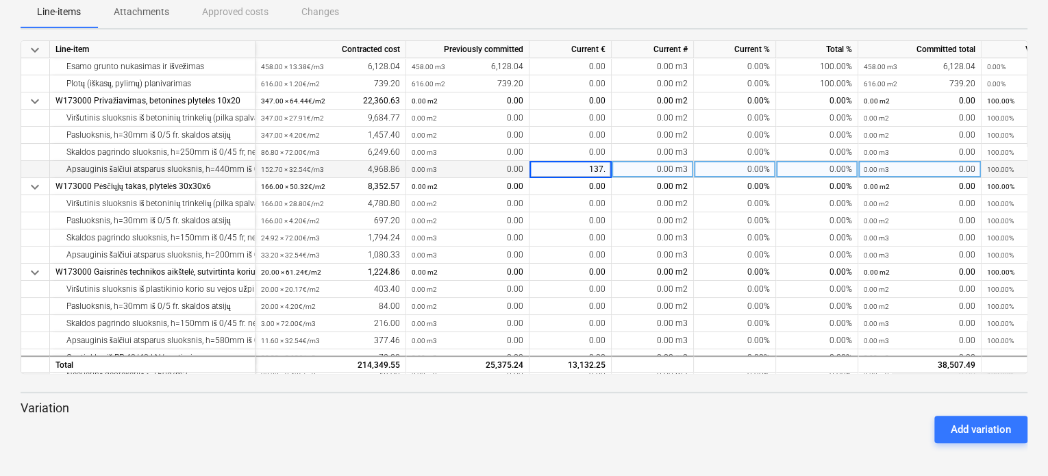
type input "137.8"
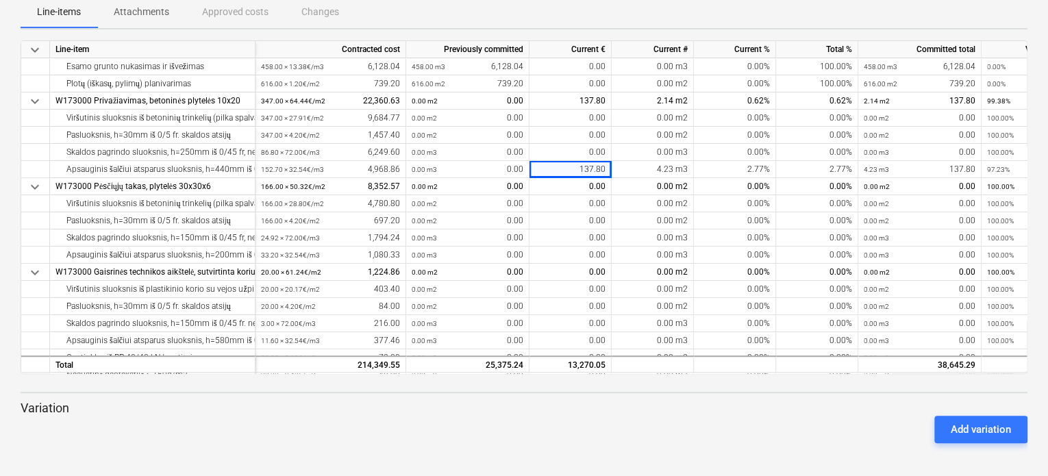
click at [578, 422] on div "Add variation" at bounding box center [524, 429] width 1018 height 38
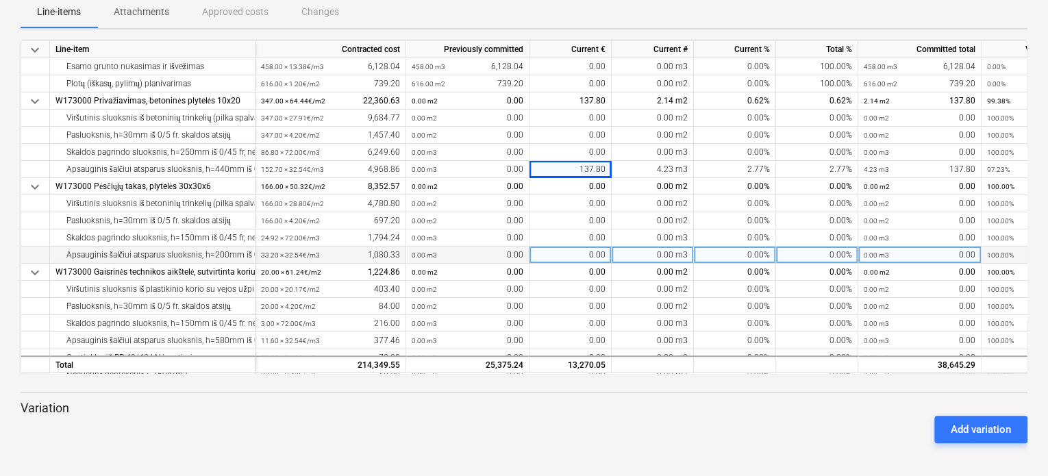
scroll to position [0, 0]
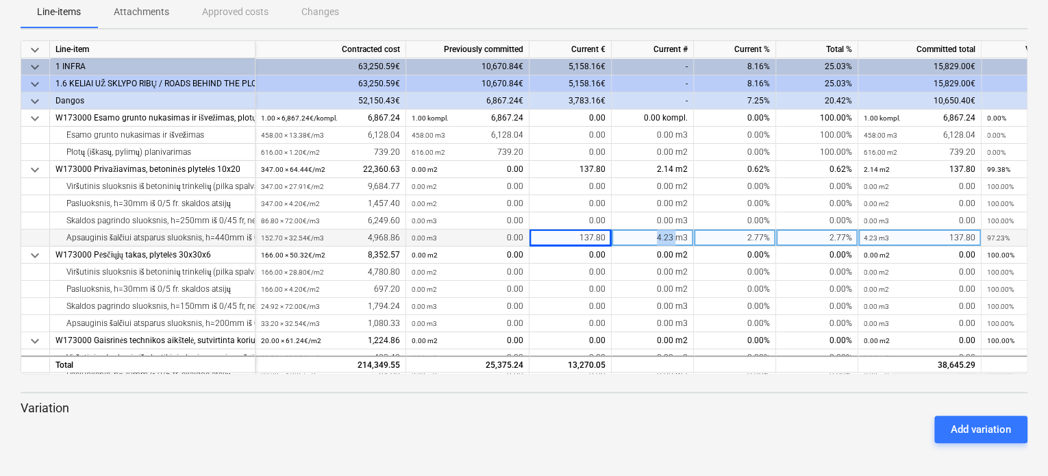
drag, startPoint x: 657, startPoint y: 234, endPoint x: 680, endPoint y: 238, distance: 22.9
click at [680, 238] on div "4.23 m3" at bounding box center [653, 238] width 82 height 17
type input "137.8"
click at [681, 427] on div "Add variation" at bounding box center [524, 429] width 1018 height 38
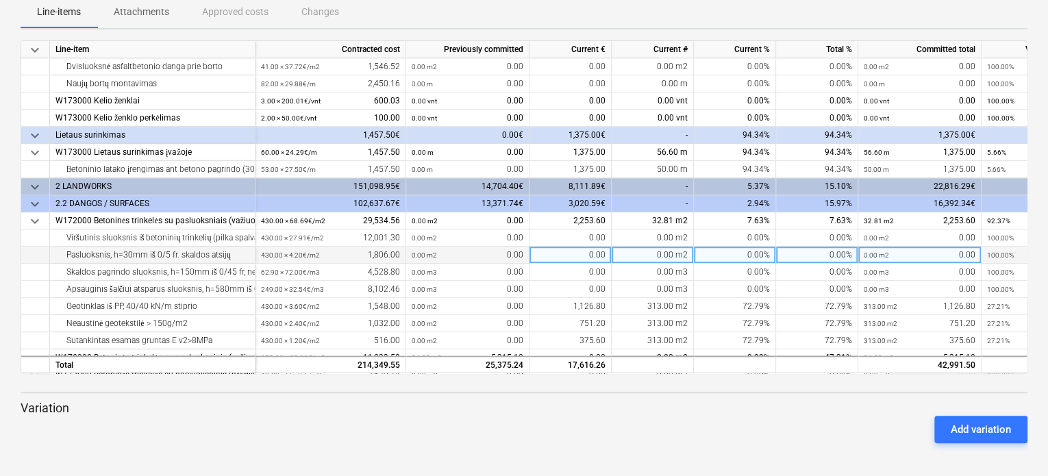
scroll to position [685, 0]
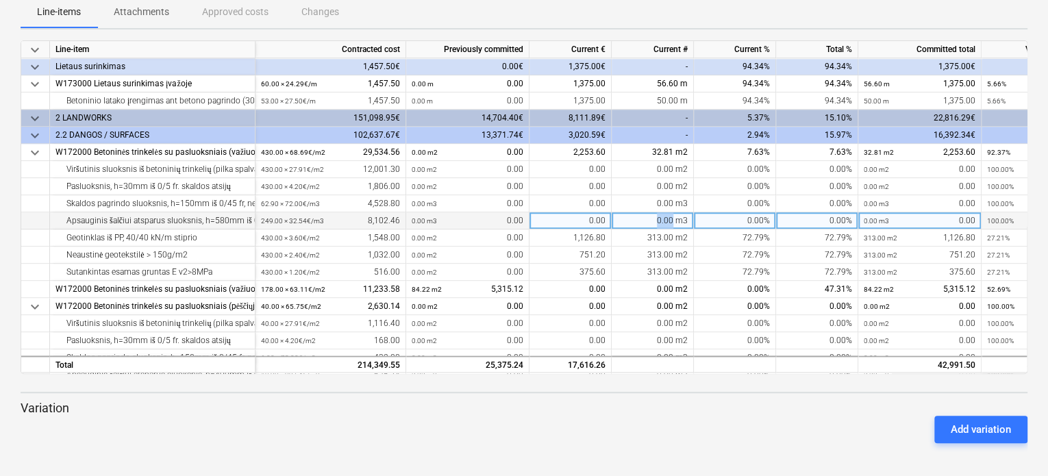
drag, startPoint x: 674, startPoint y: 223, endPoint x: 650, endPoint y: 227, distance: 25.0
click at [650, 227] on div "0.00 m3" at bounding box center [653, 220] width 82 height 17
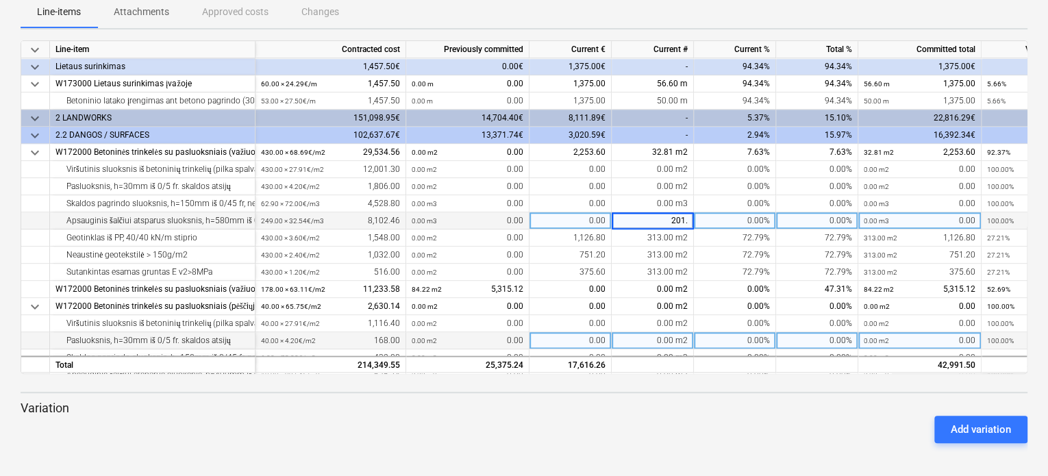
type input "201.5"
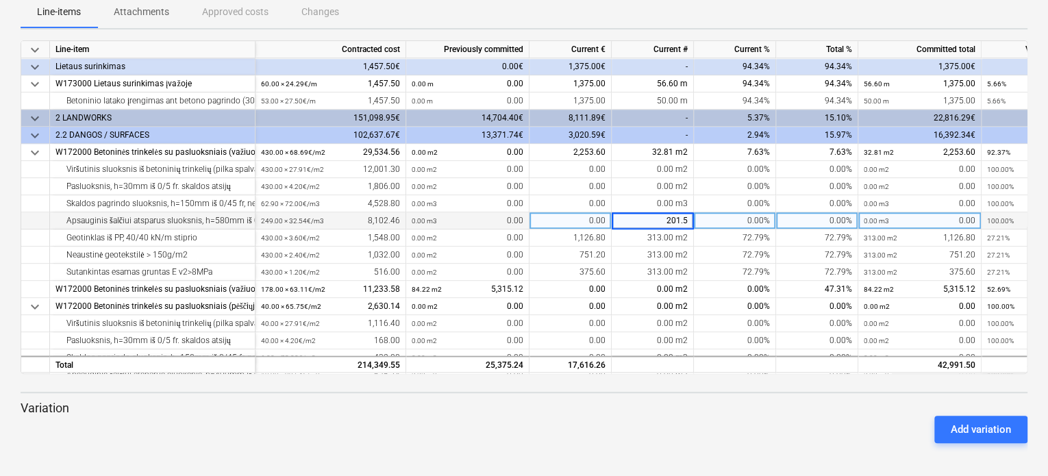
click at [674, 443] on div at bounding box center [524, 448] width 1007 height 11
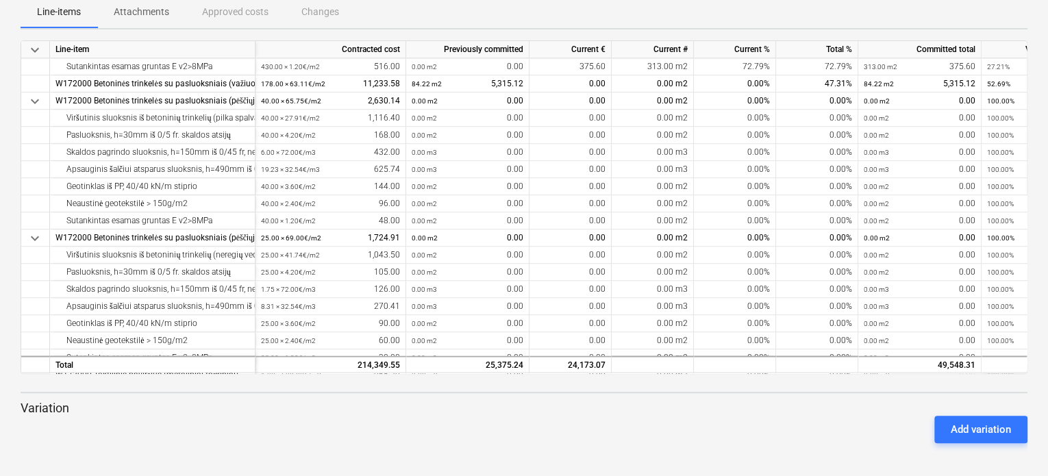
scroll to position [822, 0]
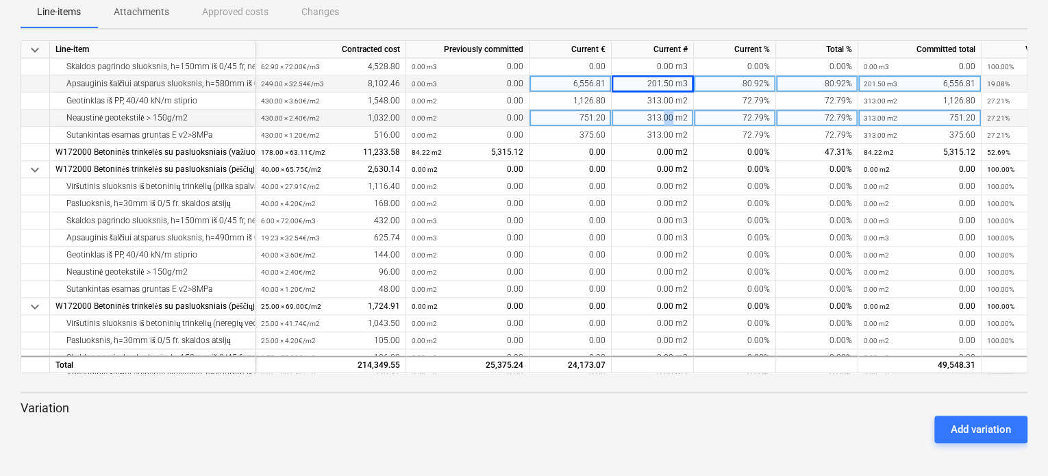
drag, startPoint x: 674, startPoint y: 114, endPoint x: 666, endPoint y: 117, distance: 8.7
click at [666, 117] on div "313.00 m2" at bounding box center [653, 118] width 82 height 17
type input "2"
type input "313.2"
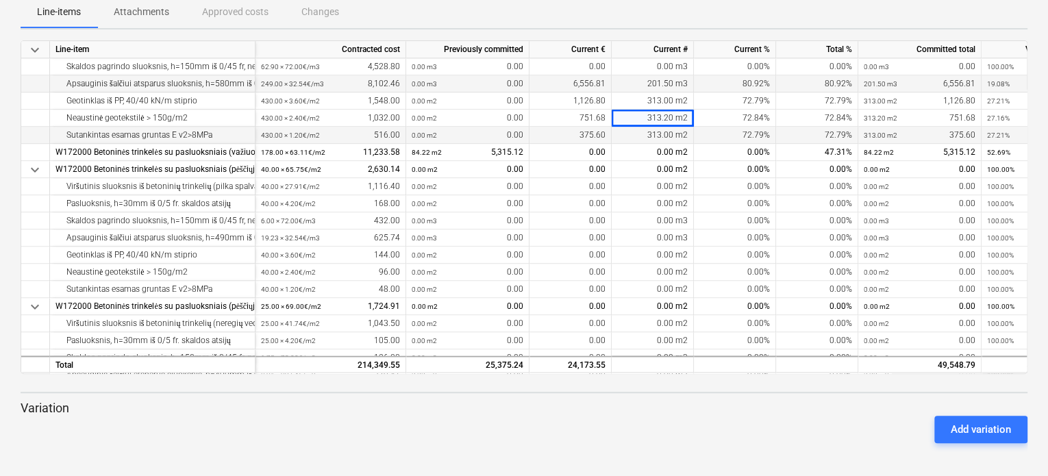
click at [662, 138] on div "313.00 m2" at bounding box center [653, 135] width 82 height 17
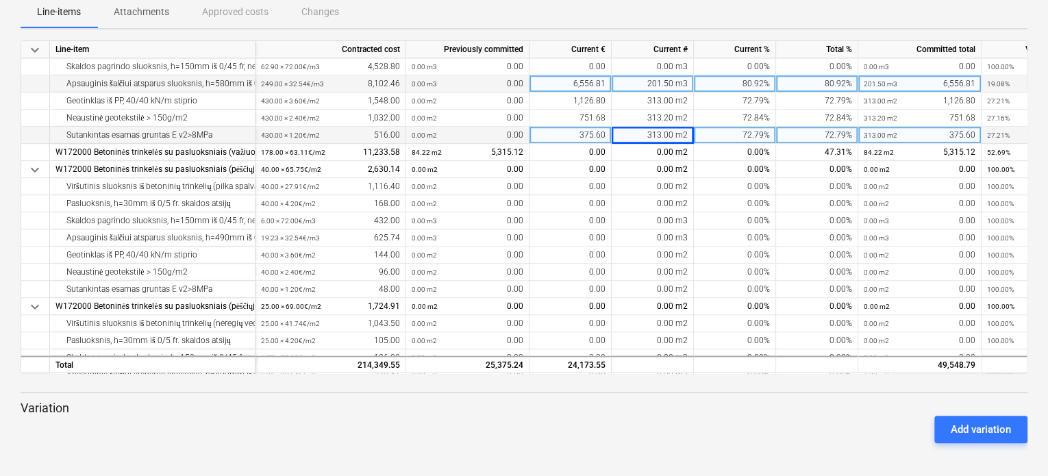
click at [663, 134] on div "313.00 m2" at bounding box center [653, 135] width 82 height 17
type input "313.2"
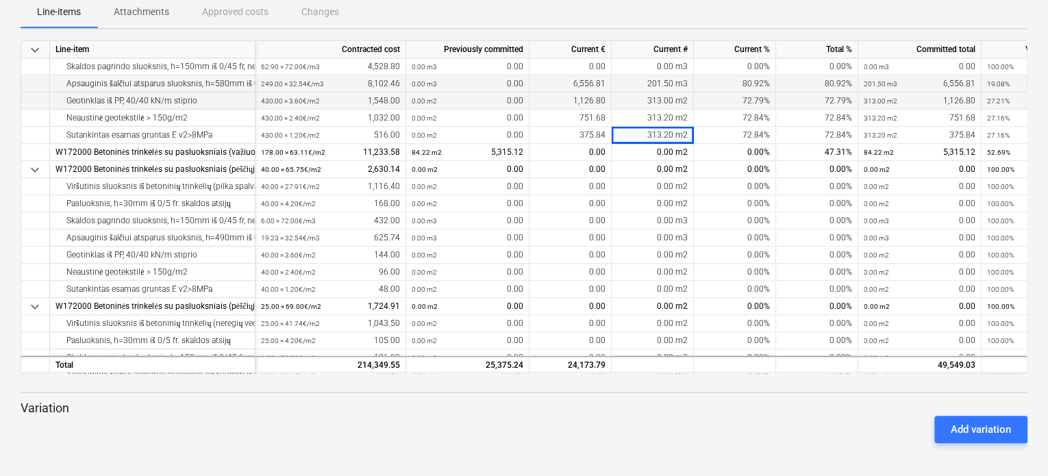
click at [667, 103] on div "313.00 m2" at bounding box center [653, 101] width 82 height 17
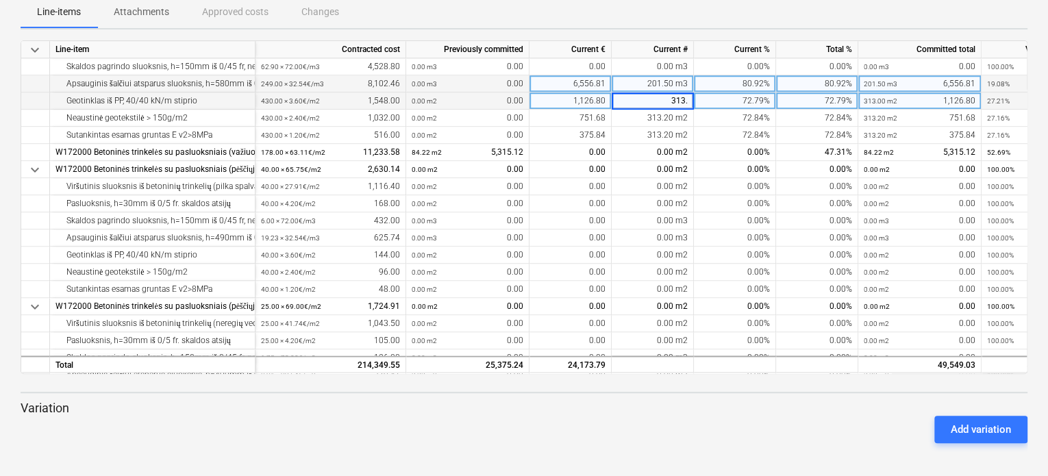
type input "313.2"
click at [729, 411] on div "Add variation" at bounding box center [524, 429] width 1018 height 38
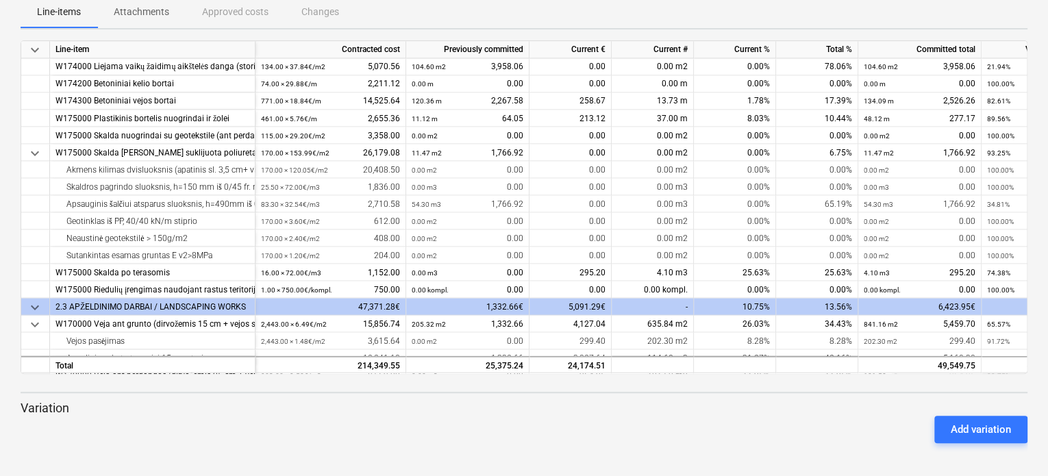
scroll to position [1302, 0]
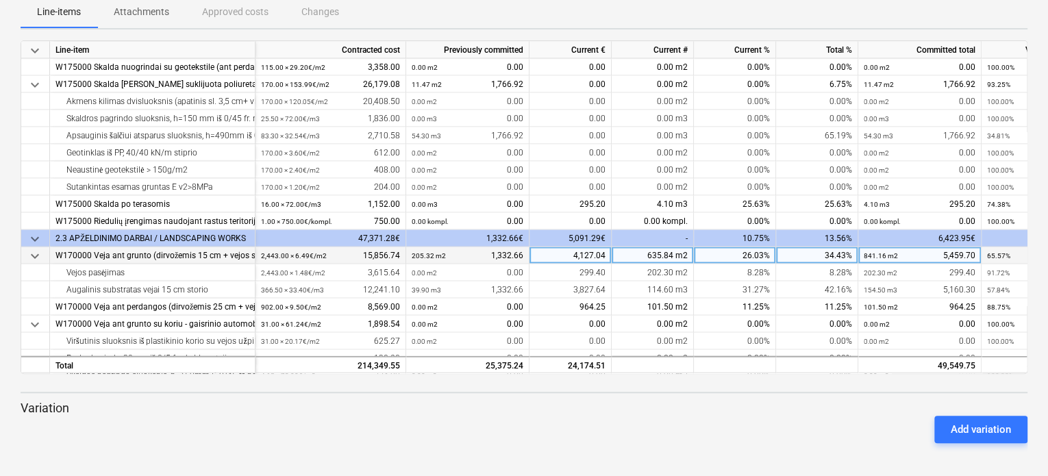
click at [666, 252] on div "635.84 m2" at bounding box center [653, 255] width 82 height 17
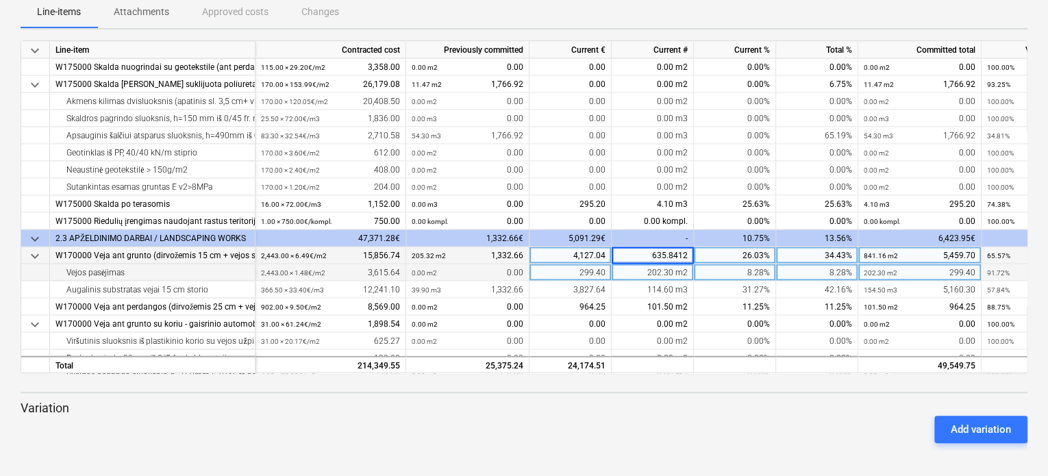
click at [665, 273] on div "202.30 m2" at bounding box center [653, 272] width 82 height 17
click at [667, 408] on p "Variation" at bounding box center [524, 408] width 1007 height 16
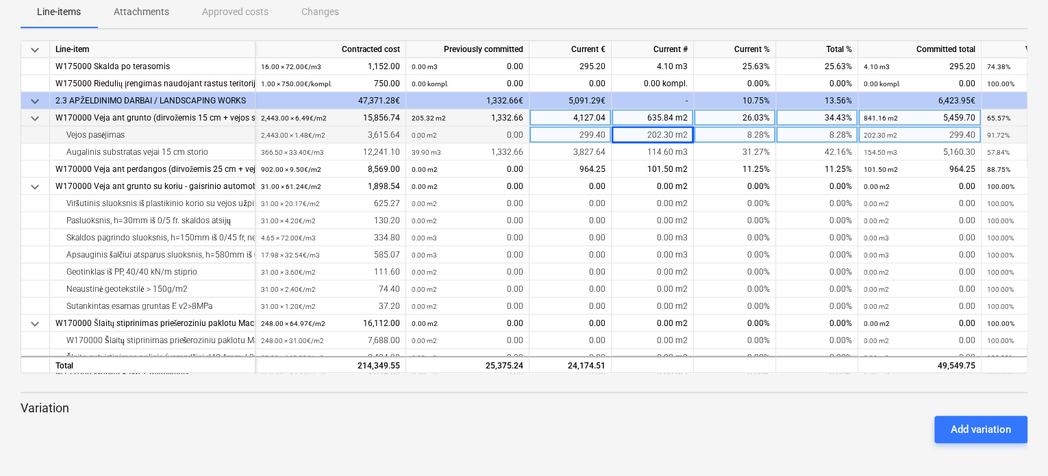
scroll to position [1508, 0]
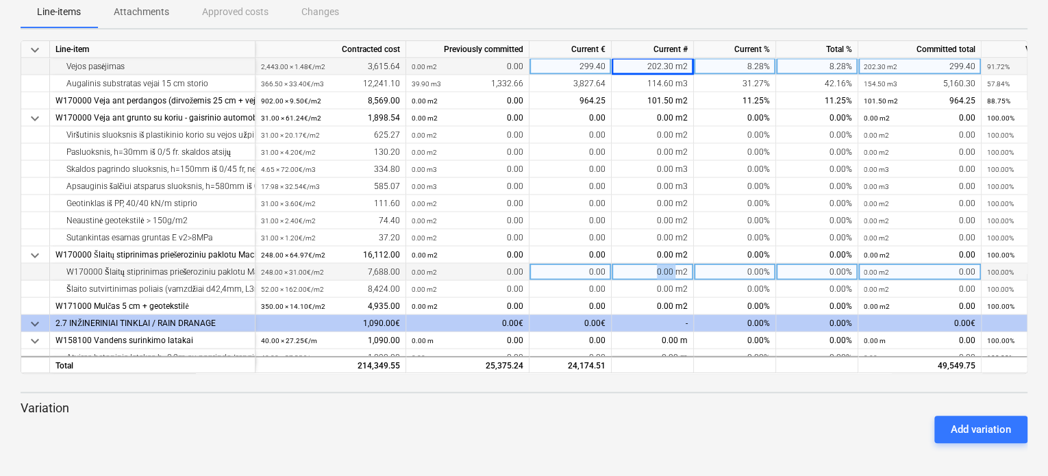
drag, startPoint x: 650, startPoint y: 270, endPoint x: 677, endPoint y: 271, distance: 27.4
click at [677, 271] on div "0.00 m2" at bounding box center [653, 272] width 82 height 17
type input "118,9"
click at [646, 404] on p "Variation" at bounding box center [524, 408] width 1007 height 16
click at [676, 273] on div "0.00 m2" at bounding box center [653, 272] width 82 height 17
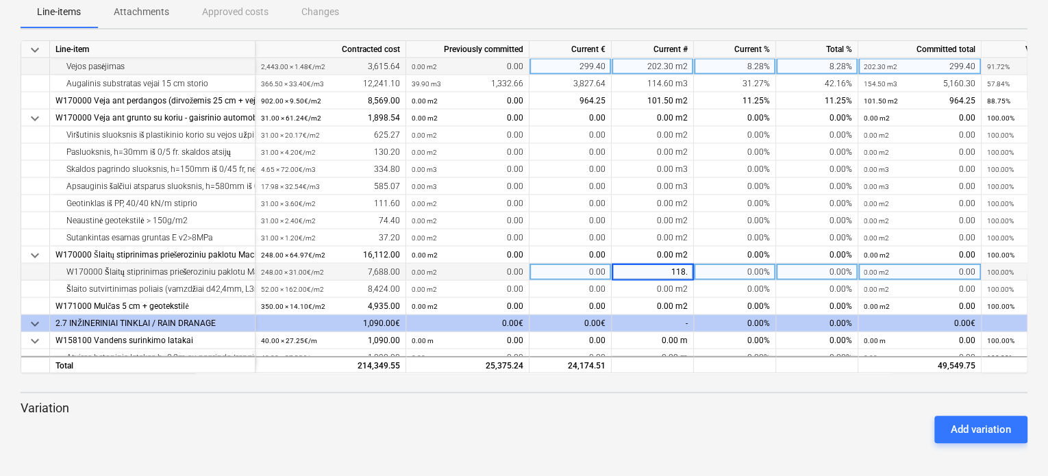
type input "118.9"
click at [643, 414] on div "Add variation" at bounding box center [524, 429] width 1018 height 38
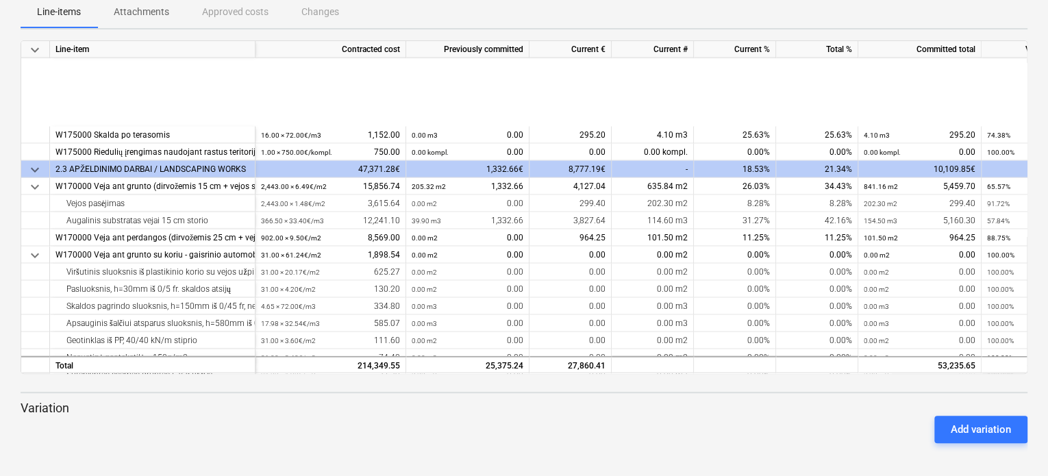
scroll to position [1522, 0]
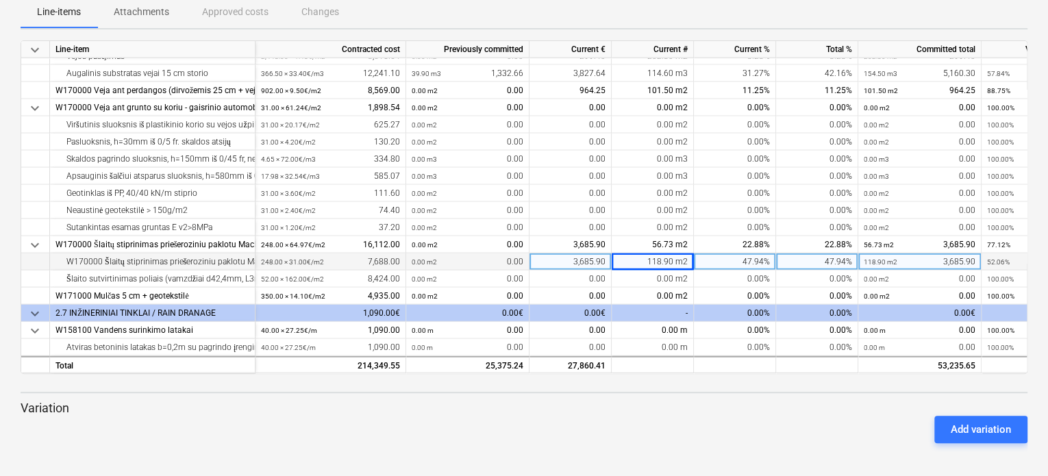
click at [606, 421] on div "Add variation" at bounding box center [524, 429] width 1018 height 38
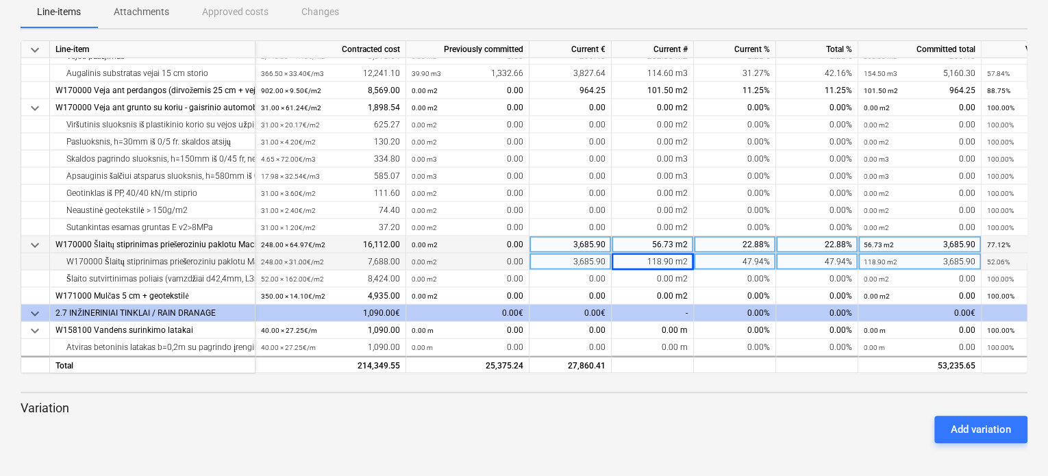
click at [36, 238] on span "keyboard_arrow_down" at bounding box center [35, 245] width 16 height 16
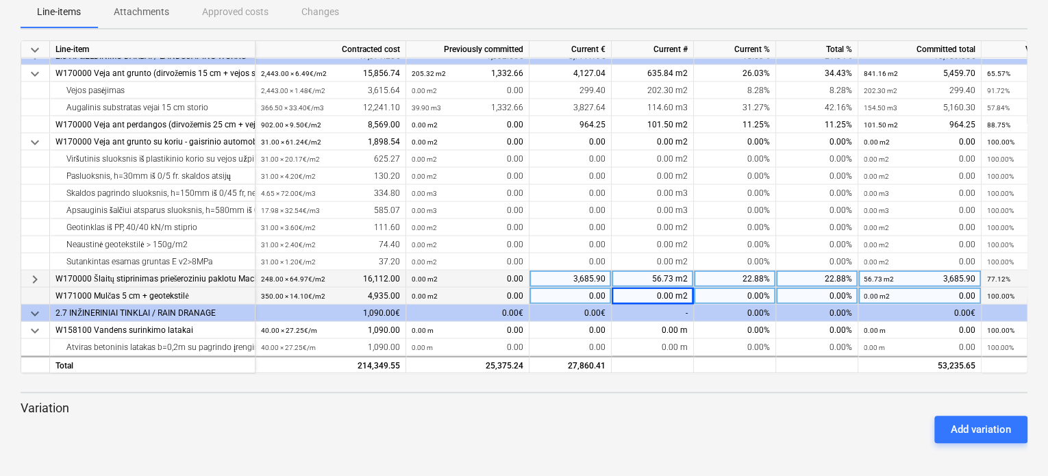
scroll to position [1488, 0]
click at [36, 274] on span "keyboard_arrow_right" at bounding box center [35, 279] width 16 height 16
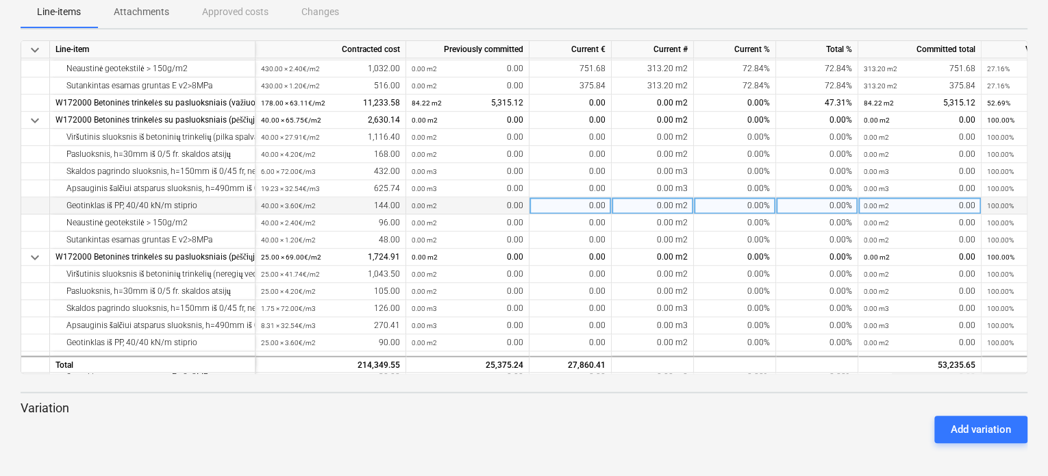
scroll to position [803, 0]
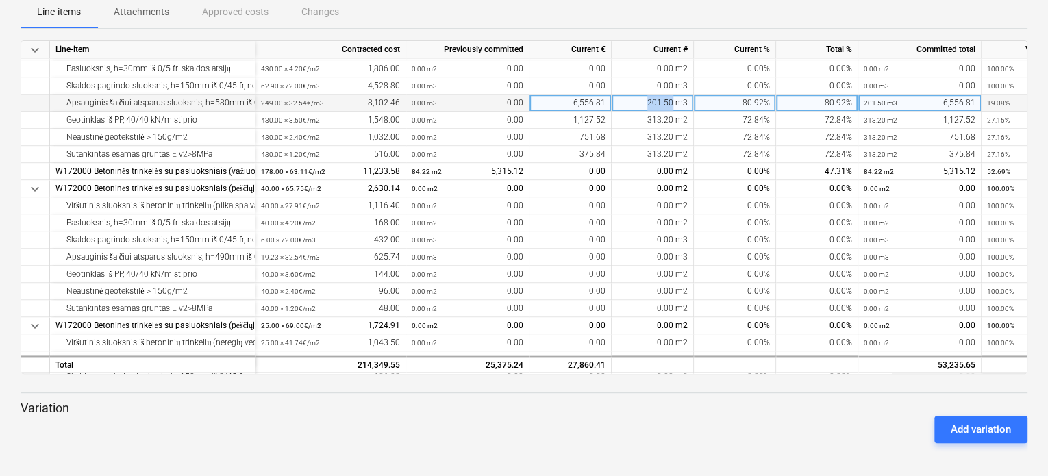
drag, startPoint x: 674, startPoint y: 101, endPoint x: 647, endPoint y: 101, distance: 27.4
click at [647, 101] on div "201.50 m3" at bounding box center [653, 103] width 82 height 17
type input "147,2"
click at [759, 416] on div "Add variation" at bounding box center [524, 429] width 1018 height 38
drag, startPoint x: 676, startPoint y: 102, endPoint x: 638, endPoint y: 101, distance: 37.7
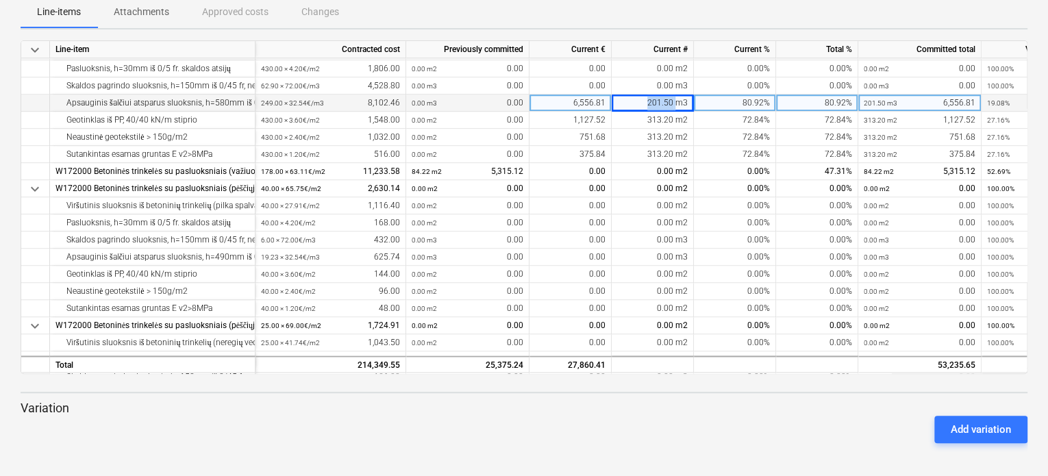
click at [638, 101] on div "201.50 m3" at bounding box center [653, 103] width 82 height 17
type input "147.2"
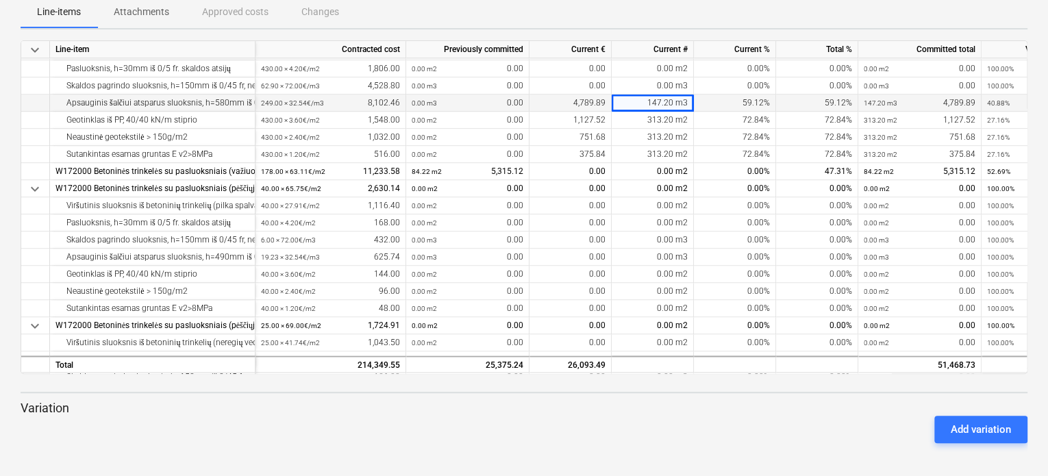
click at [740, 423] on div "Add variation" at bounding box center [524, 429] width 1018 height 38
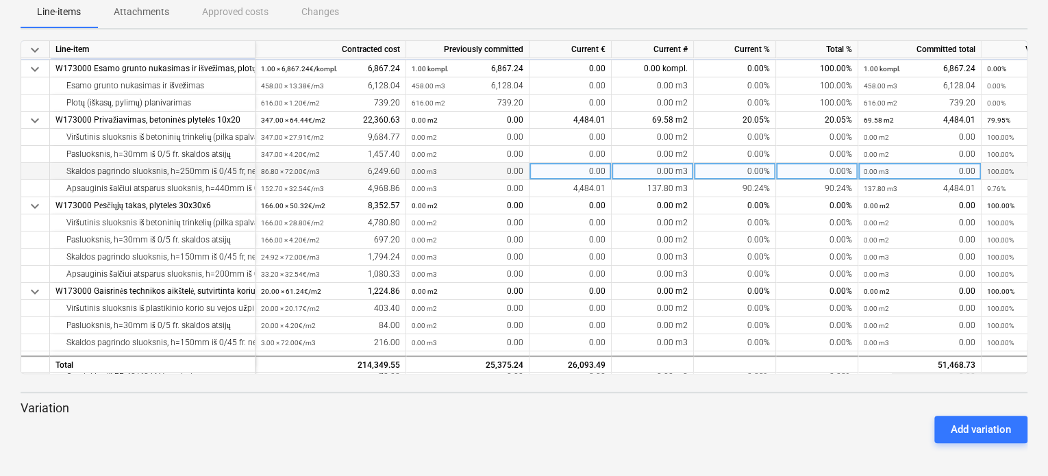
scroll to position [0, 0]
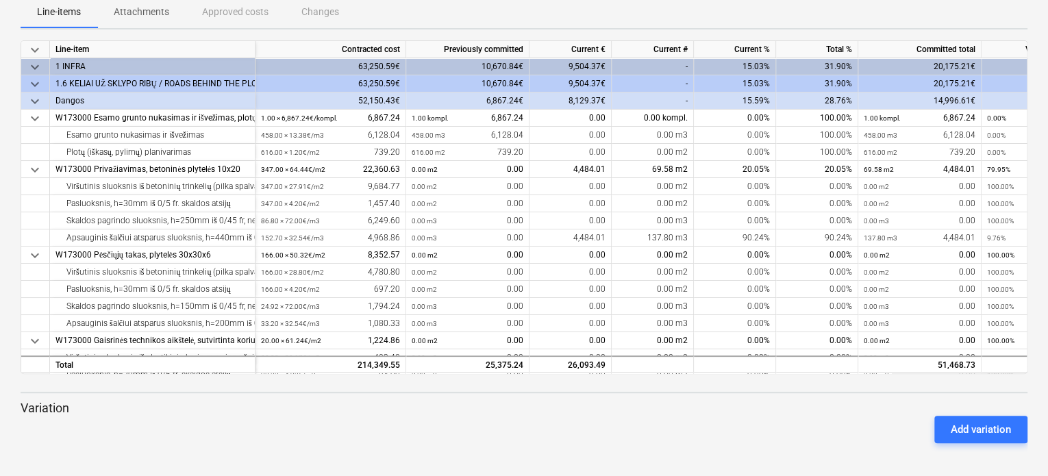
click at [158, 12] on p "Attachments" at bounding box center [142, 12] width 56 height 14
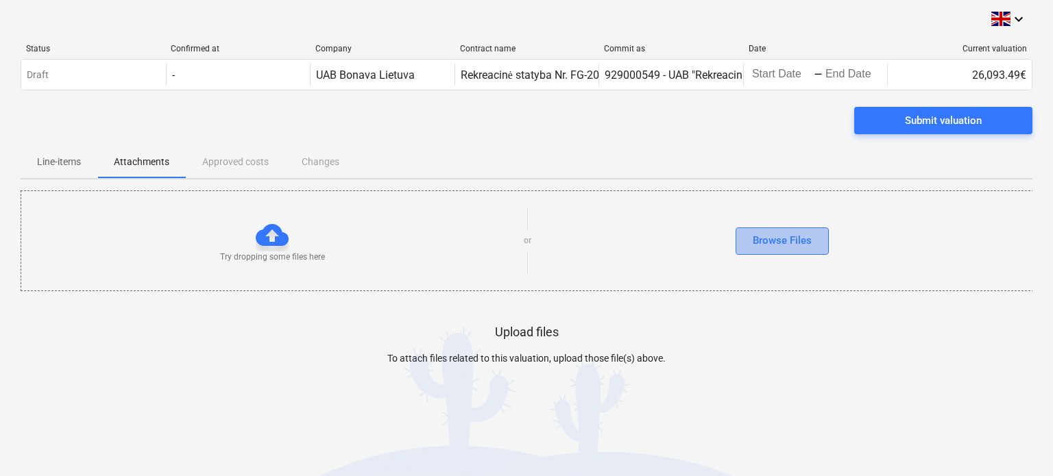
click at [790, 240] on div "Browse Files" at bounding box center [781, 241] width 59 height 18
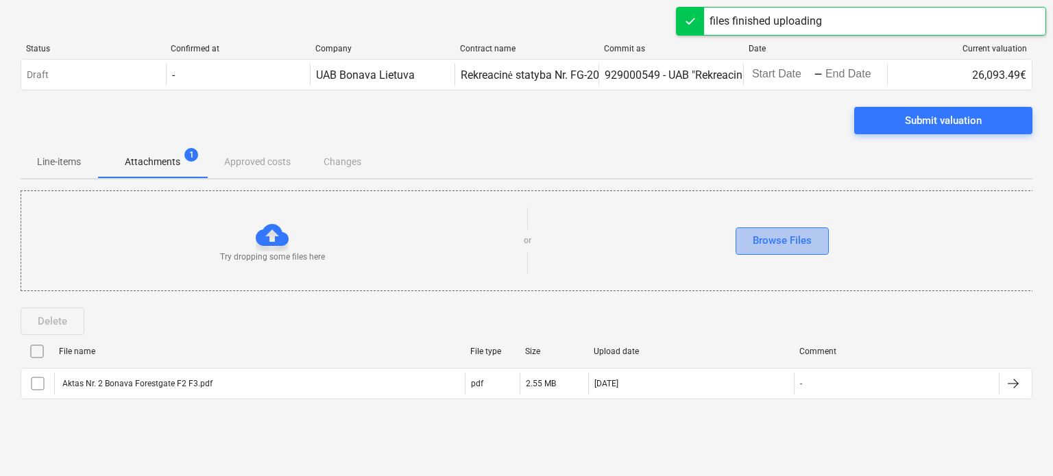
click at [757, 239] on div "Browse Files" at bounding box center [781, 241] width 59 height 18
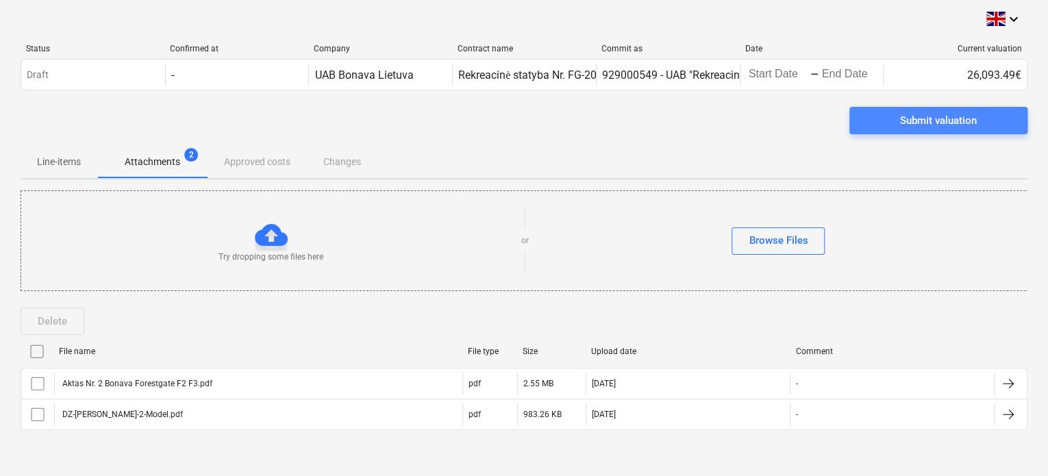
click at [926, 129] on div "Submit valuation" at bounding box center [938, 121] width 77 height 18
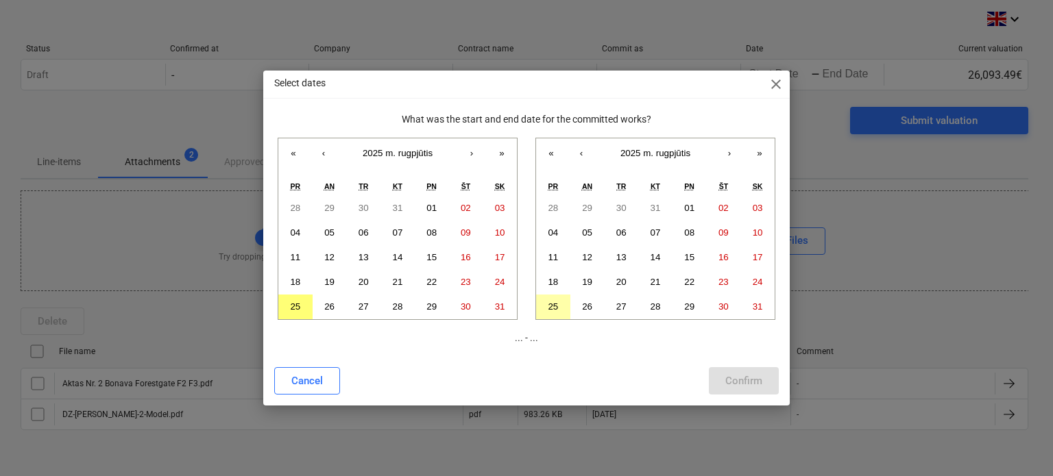
click at [554, 306] on abbr "25" at bounding box center [553, 307] width 10 height 10
click at [297, 311] on abbr "25" at bounding box center [295, 307] width 10 height 10
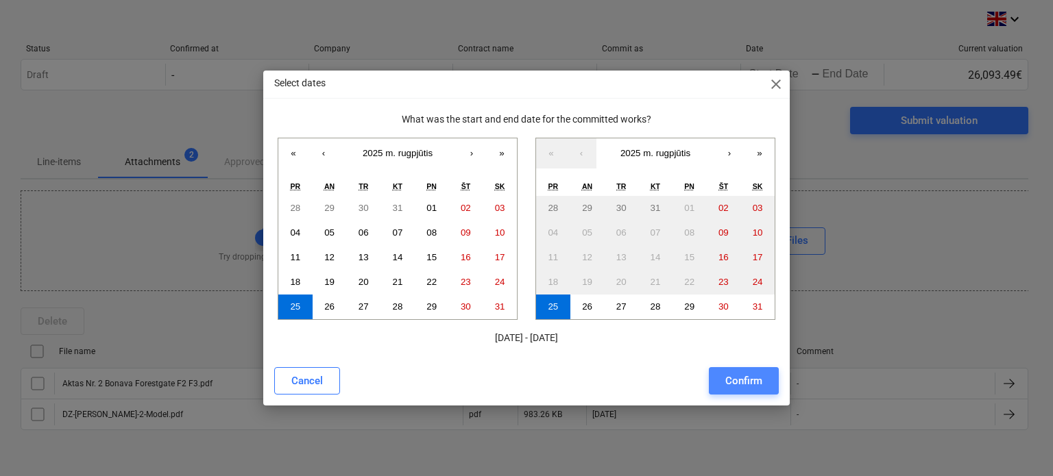
click at [748, 381] on div "Confirm" at bounding box center [743, 381] width 37 height 18
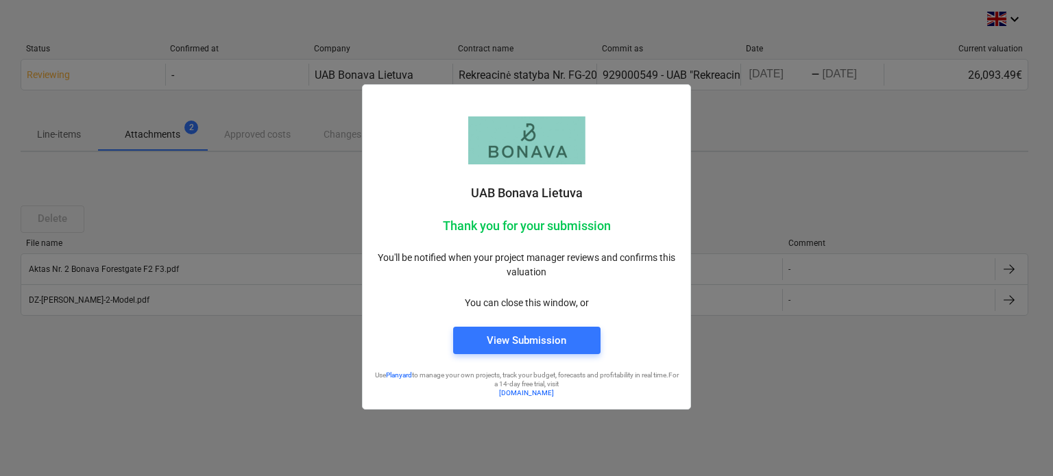
click at [268, 177] on div at bounding box center [526, 238] width 1053 height 476
